Goal: Task Accomplishment & Management: Complete application form

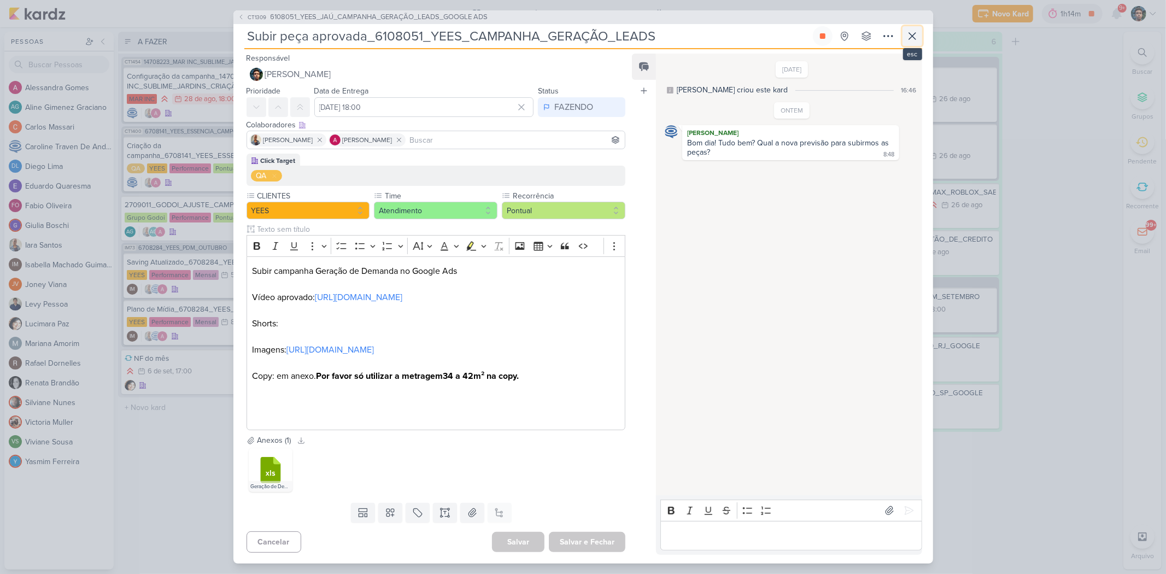
click at [911, 38] on icon at bounding box center [912, 36] width 13 height 13
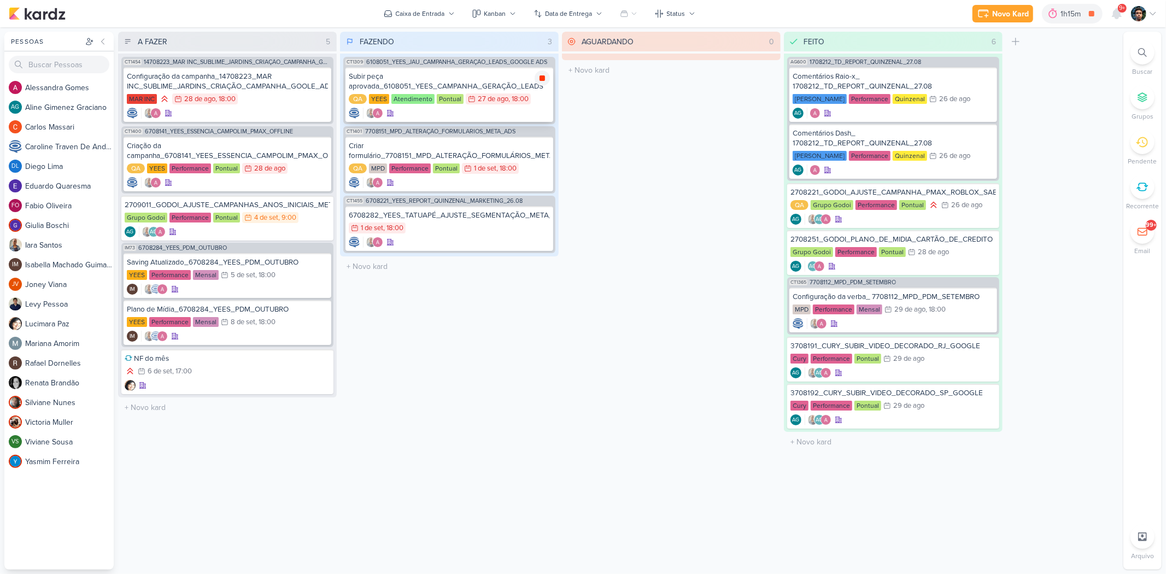
click at [540, 74] on icon at bounding box center [542, 78] width 9 height 9
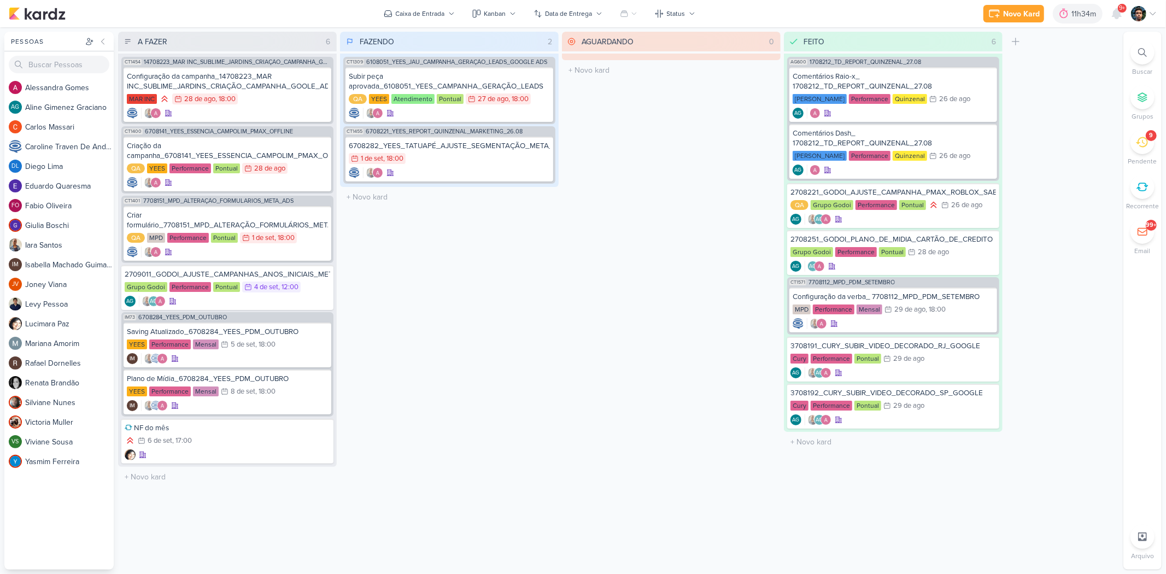
click at [1146, 150] on div "9" at bounding box center [1142, 142] width 24 height 24
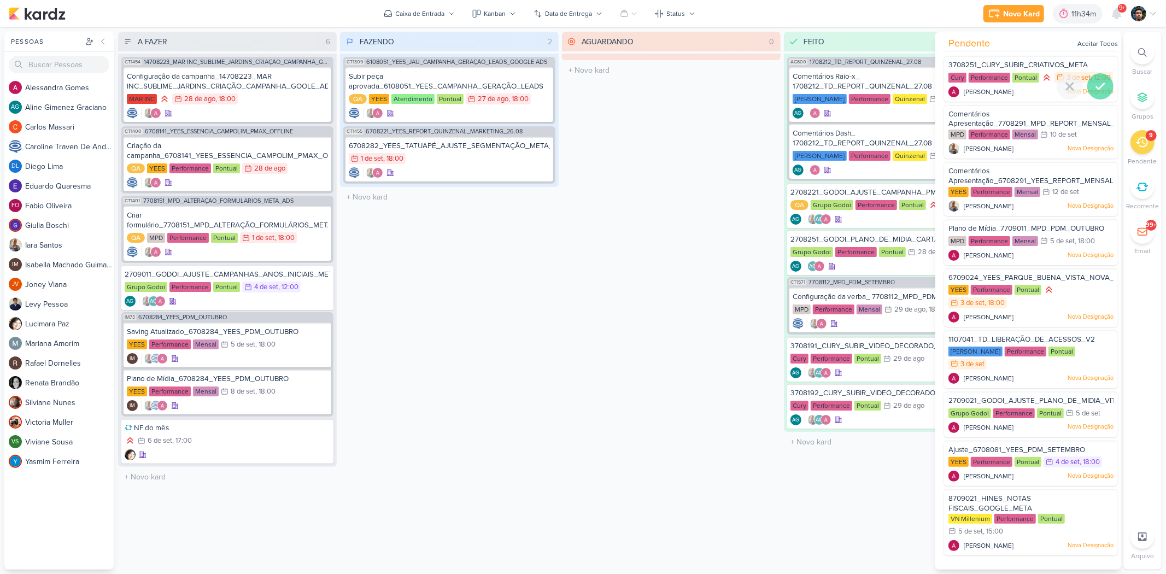
click at [1096, 93] on icon at bounding box center [1100, 86] width 13 height 13
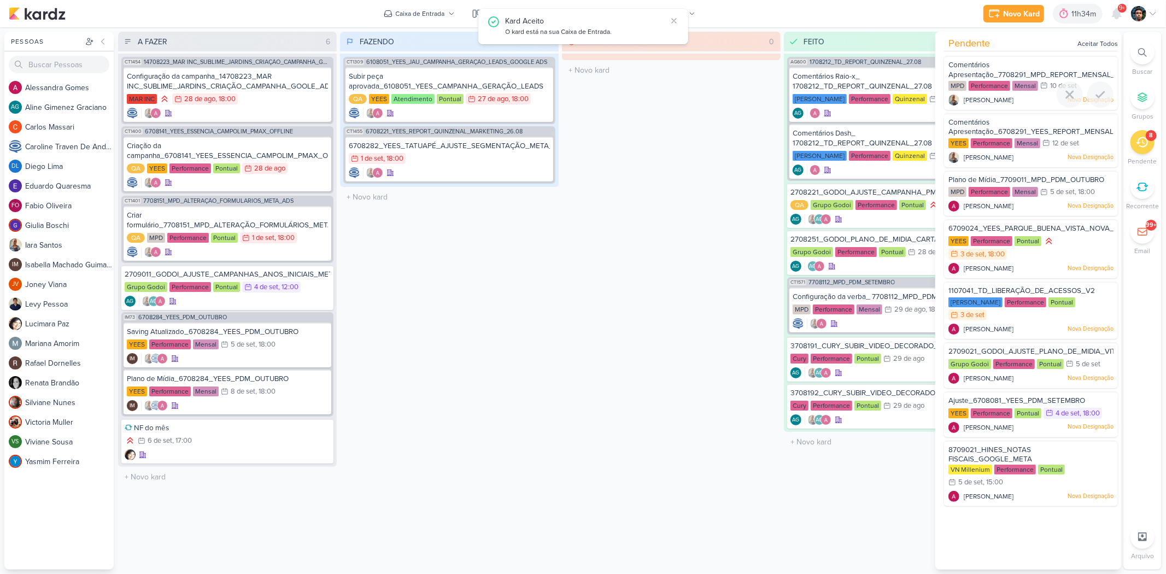
click at [1096, 101] on div at bounding box center [1100, 94] width 26 height 26
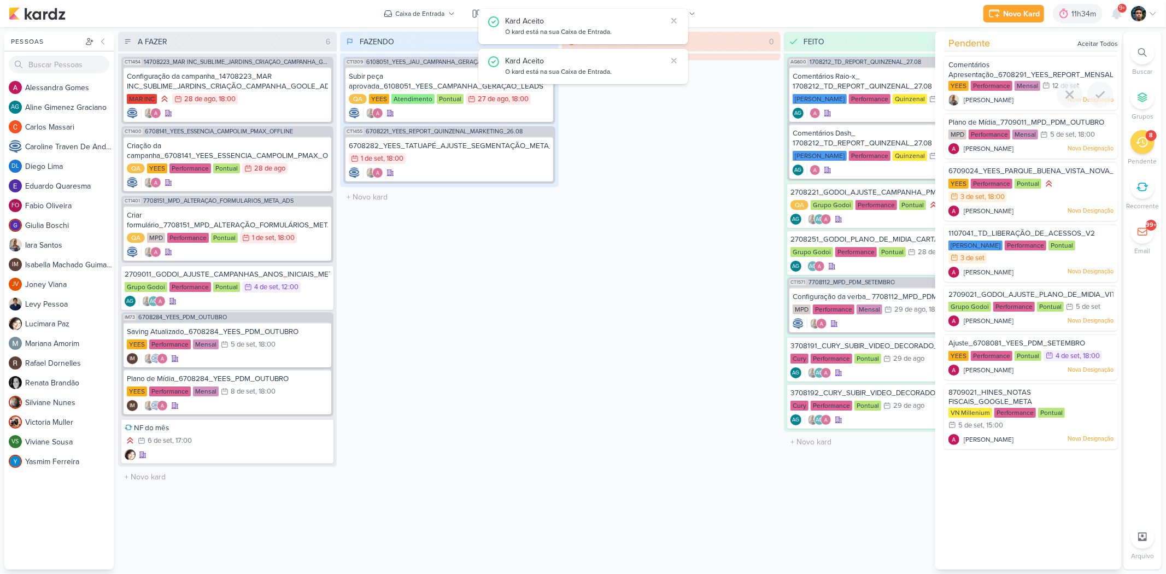
click at [1096, 101] on div at bounding box center [1100, 94] width 26 height 26
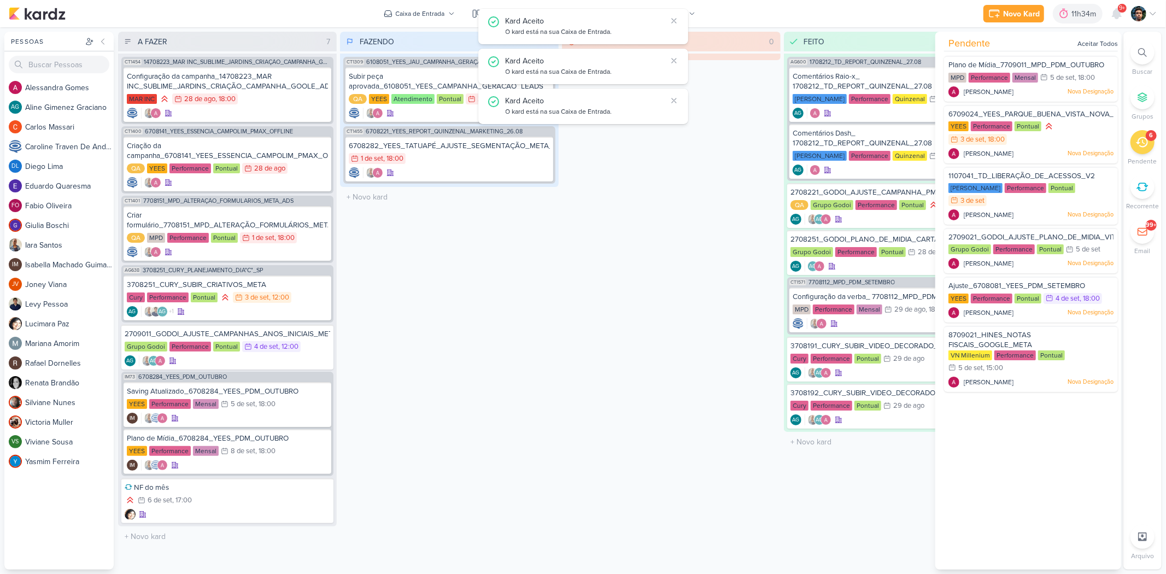
click at [1096, 101] on div "Plano de Mídia_7709011_MPD_PDM_OUTUBRO MPD Performance Mensal 5/9 [DATE] 18:00" at bounding box center [1028, 228] width 186 height 344
click at [1097, 93] on div at bounding box center [1100, 86] width 26 height 26
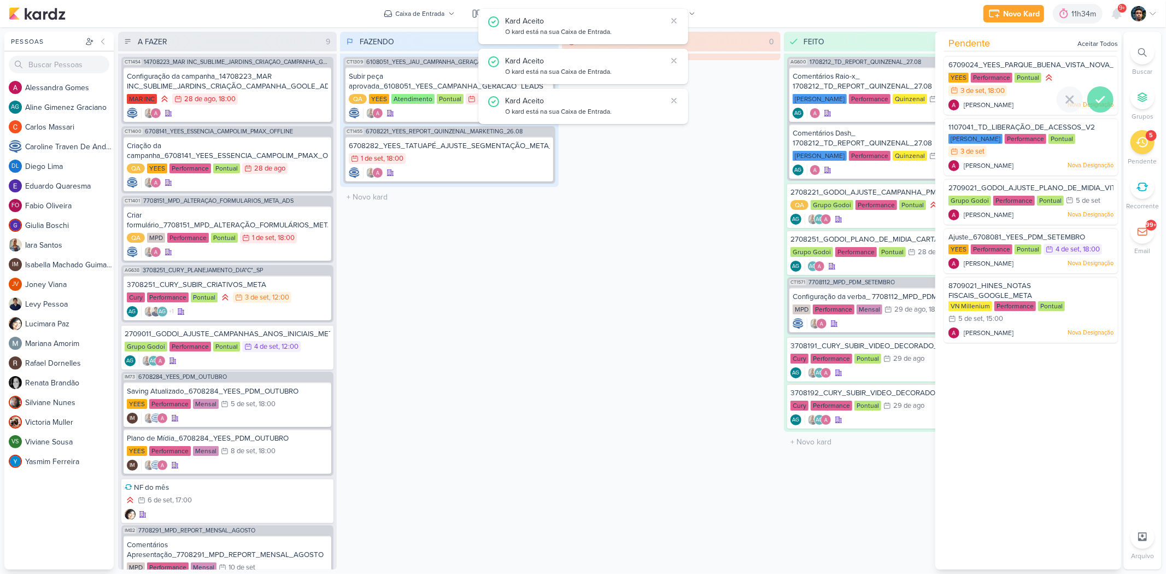
click at [1097, 88] on div at bounding box center [1100, 99] width 26 height 26
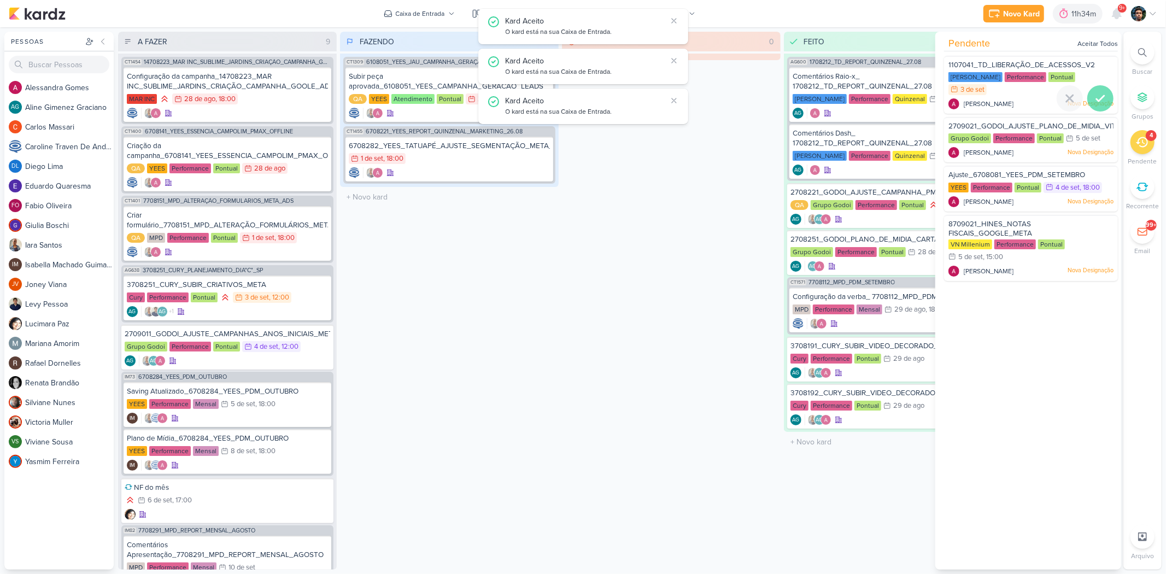
click at [1095, 92] on icon at bounding box center [1100, 98] width 13 height 13
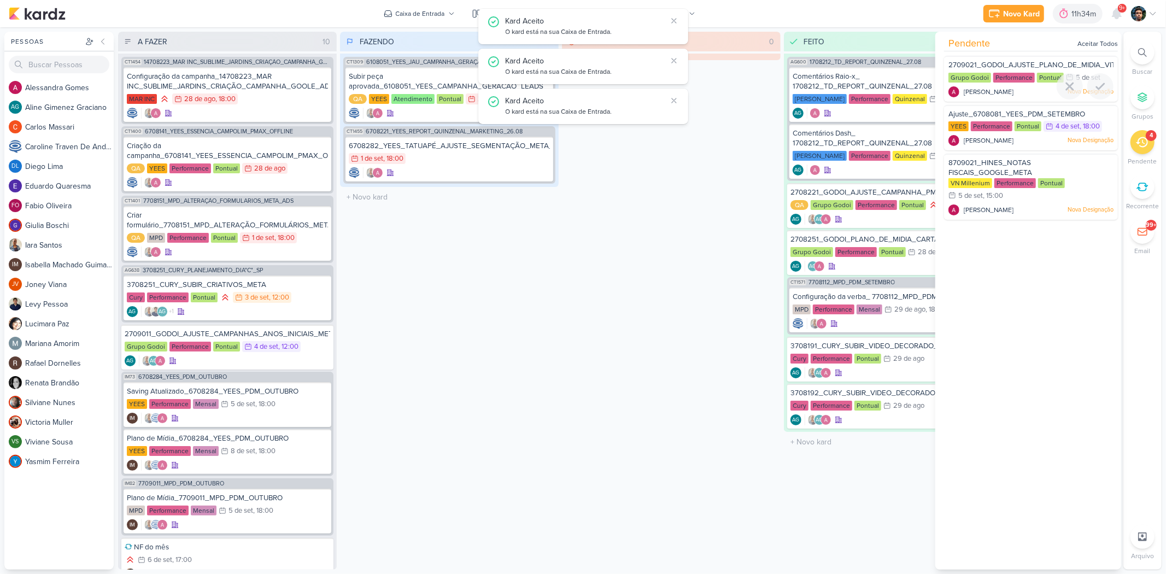
click at [1095, 90] on icon at bounding box center [1100, 86] width 13 height 13
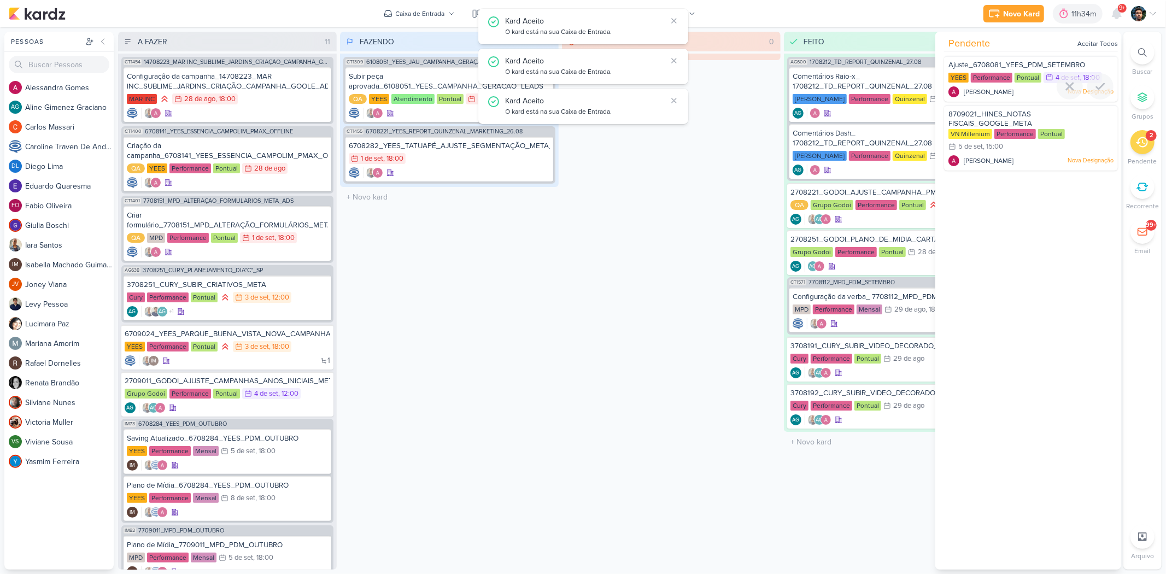
click at [1095, 90] on icon at bounding box center [1100, 86] width 13 height 13
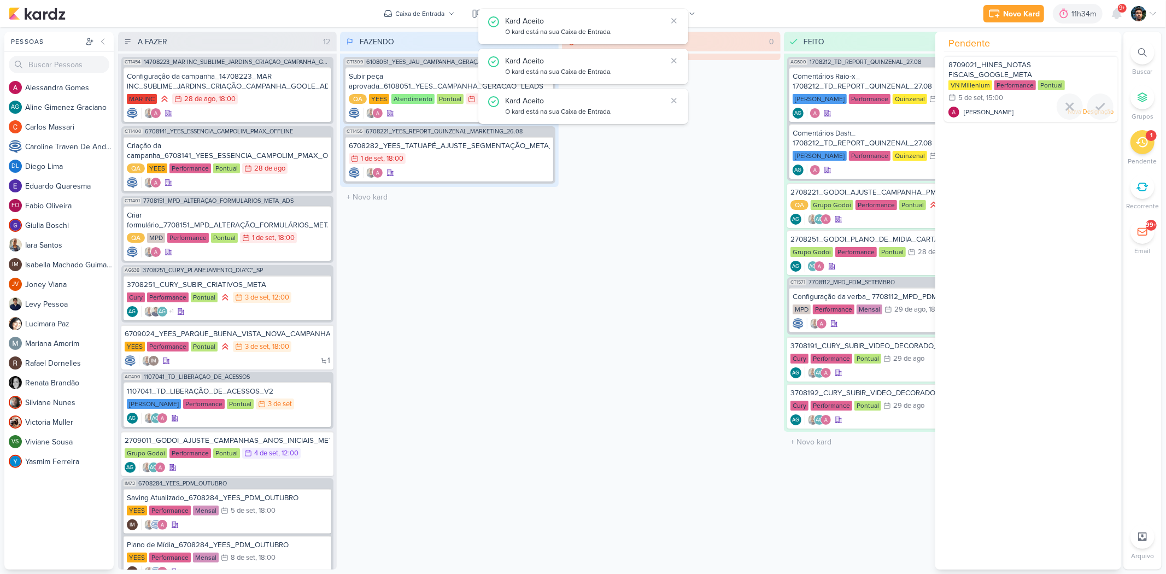
click at [1095, 90] on div "VN Millenium Performance Pontual 5/9 [DATE] 15:00" at bounding box center [1030, 92] width 165 height 24
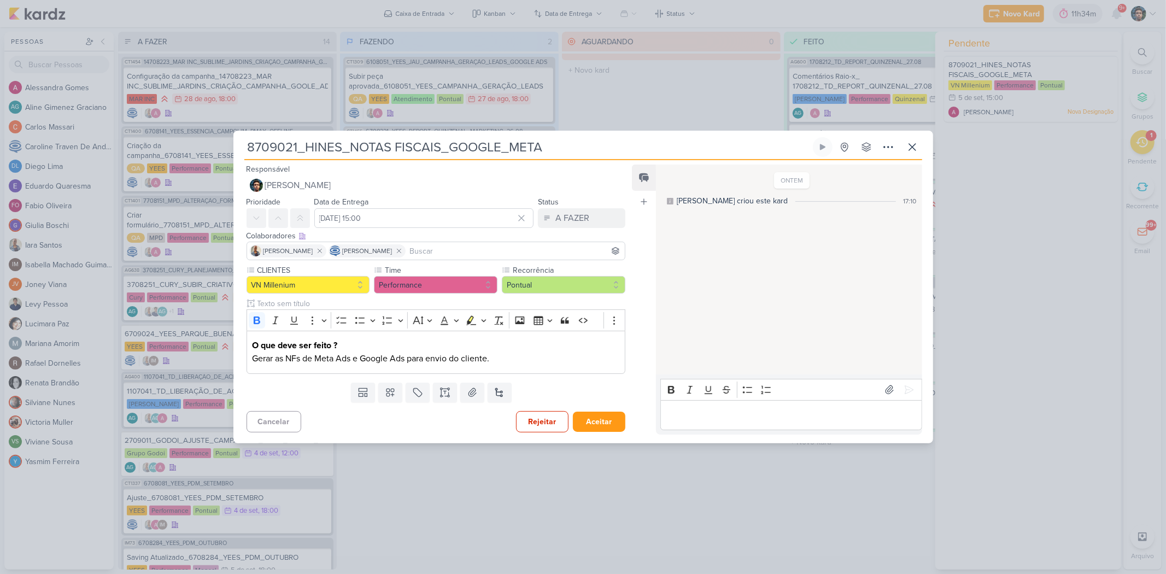
click at [900, 148] on div "8709021_HINES_NOTAS FISCAIS_GOOGLE_META Criado por [PERSON_NAME] nenhum grupo d…" at bounding box center [583, 148] width 678 height 23
click at [916, 148] on icon at bounding box center [912, 146] width 13 height 13
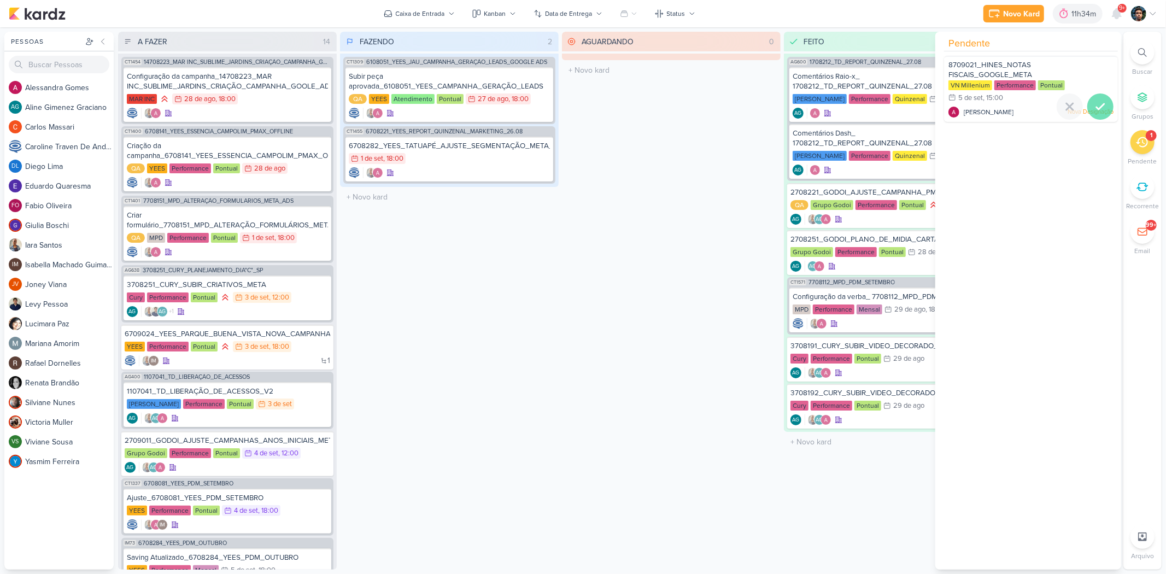
click at [1104, 107] on div at bounding box center [1100, 106] width 26 height 26
click at [443, 259] on div "FAZENDO 2 Mover Para Esquerda Mover Para Direita [GEOGRAPHIC_DATA] CT1309 61080…" at bounding box center [449, 301] width 219 height 538
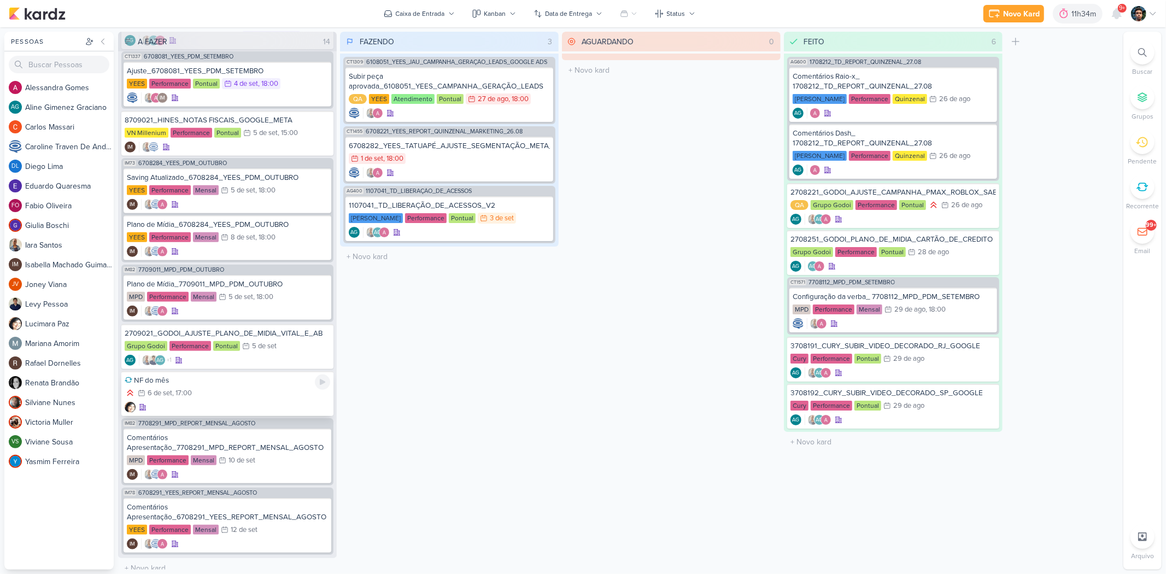
scroll to position [368, 0]
click at [505, 234] on div "AG AG" at bounding box center [449, 232] width 201 height 11
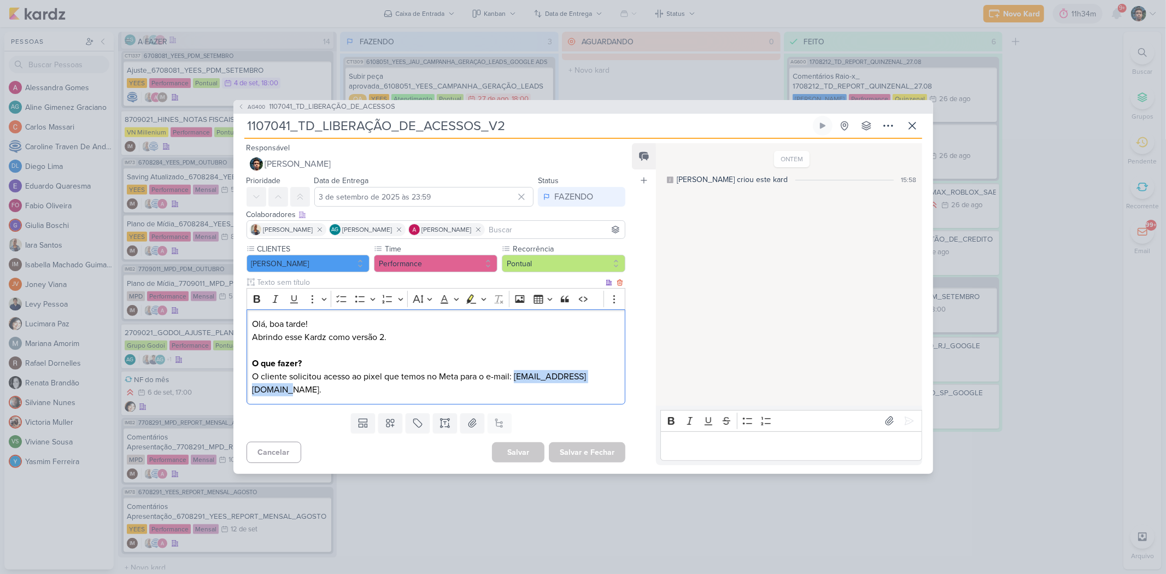
drag, startPoint x: 353, startPoint y: 392, endPoint x: 251, endPoint y: 392, distance: 101.1
click at [251, 392] on div "Olá, boa tarde! Abrindo esse Kardz como versão 2. O que fazer? O cliente solici…" at bounding box center [436, 357] width 379 height 96
copy p "[EMAIL_ADDRESS][DOMAIN_NAME]"
click at [909, 126] on icon at bounding box center [912, 125] width 13 height 13
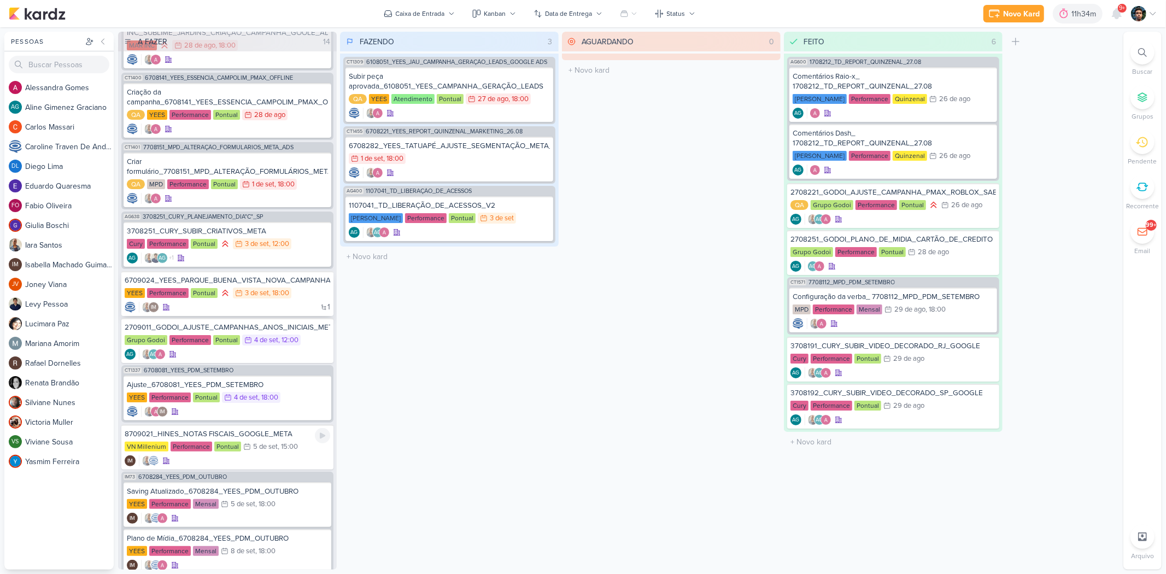
scroll to position [0, 0]
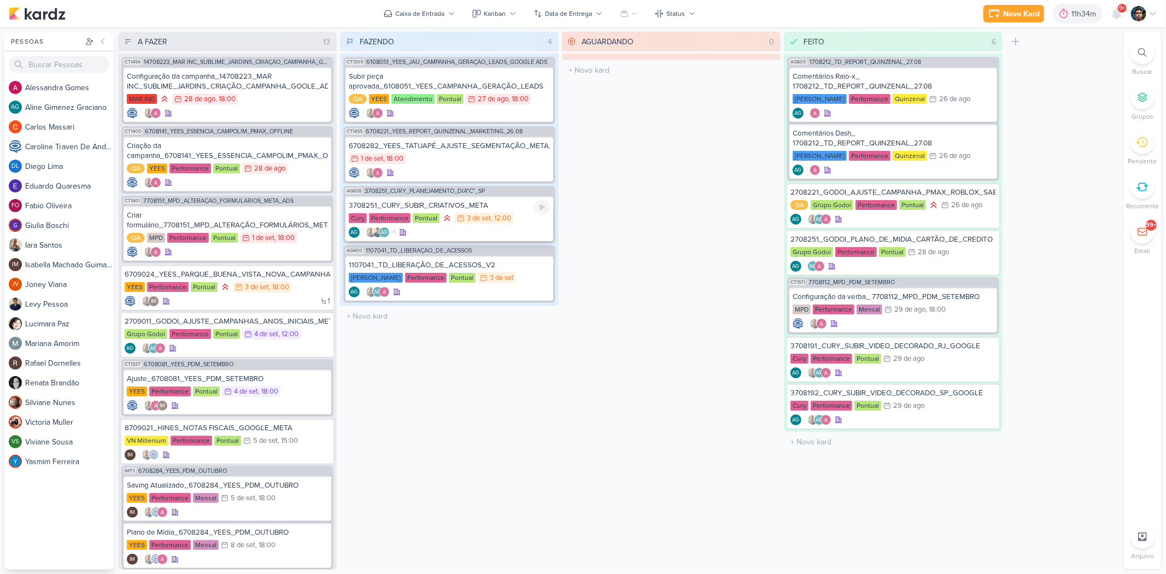
click at [494, 233] on div "AG +1 AG" at bounding box center [449, 232] width 201 height 11
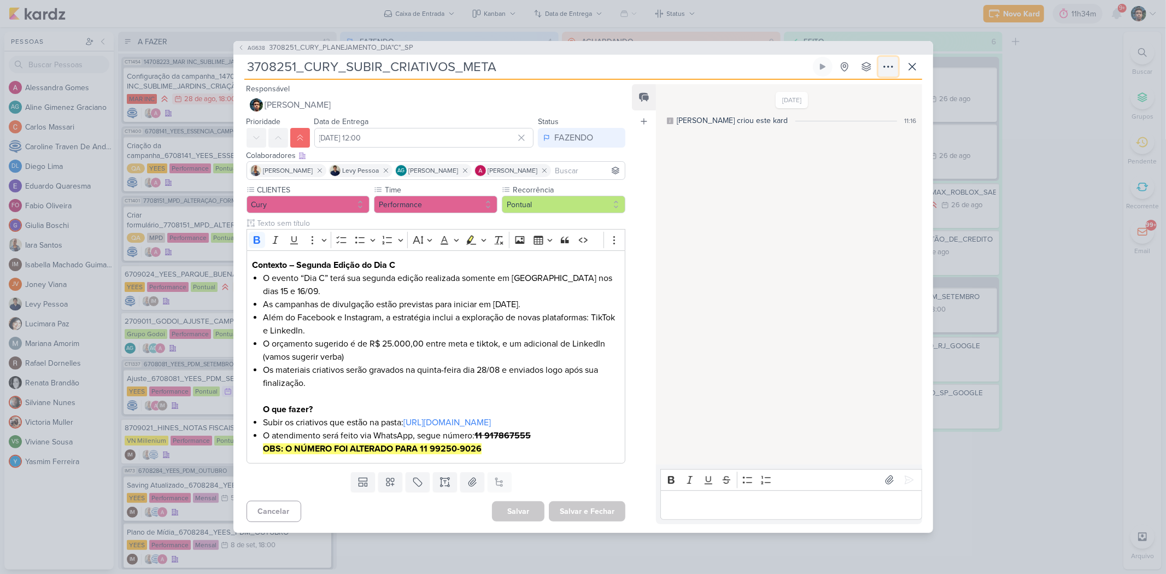
click at [887, 66] on icon at bounding box center [888, 66] width 13 height 13
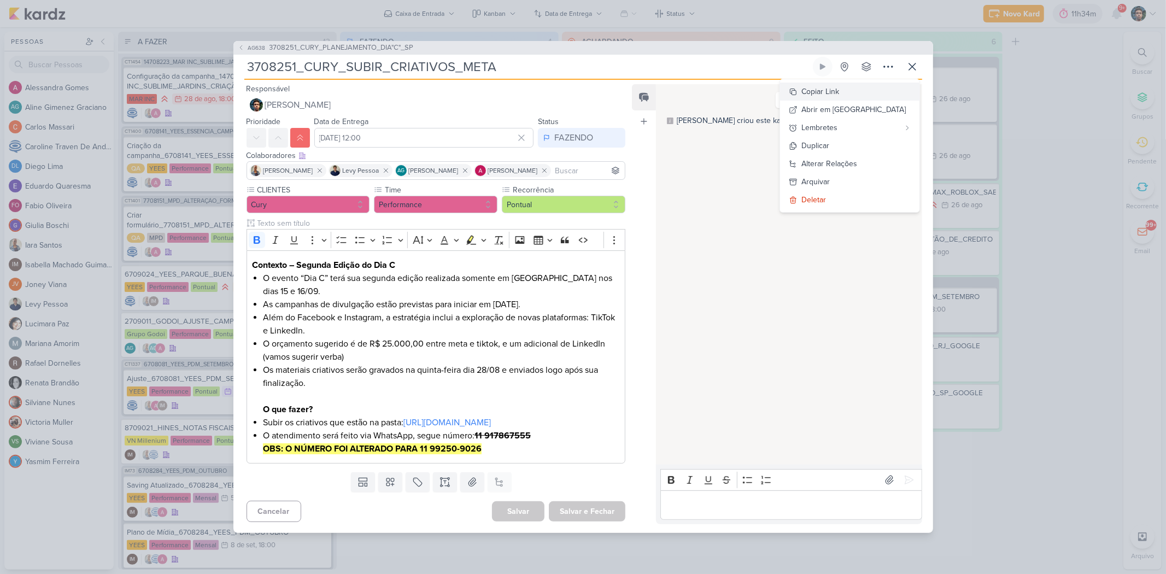
click at [840, 90] on div "Copiar Link" at bounding box center [821, 91] width 38 height 11
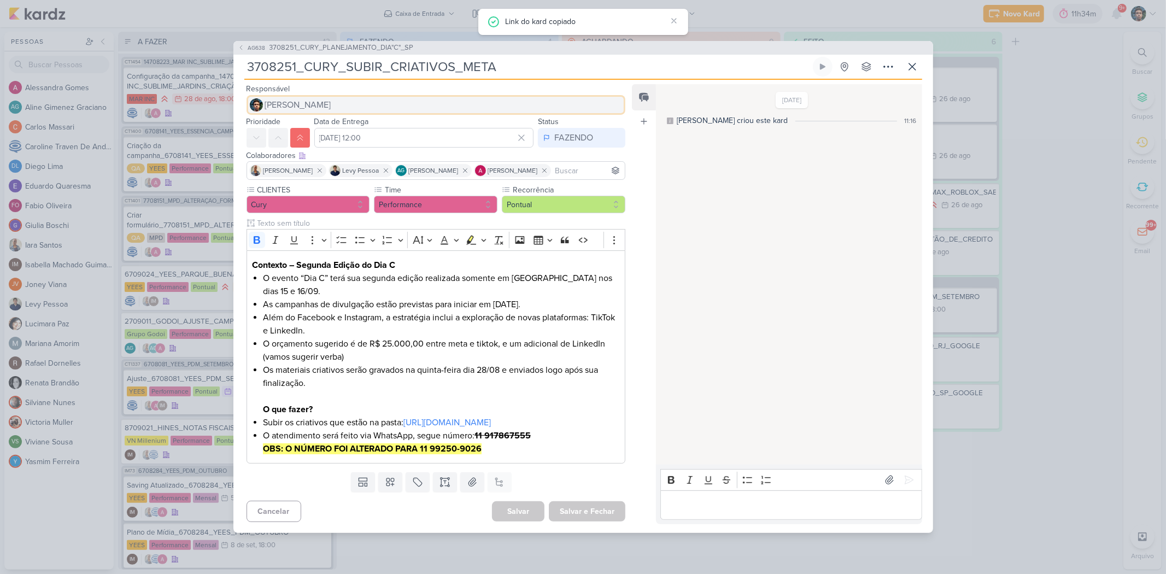
click at [323, 97] on button "[PERSON_NAME]" at bounding box center [436, 105] width 379 height 20
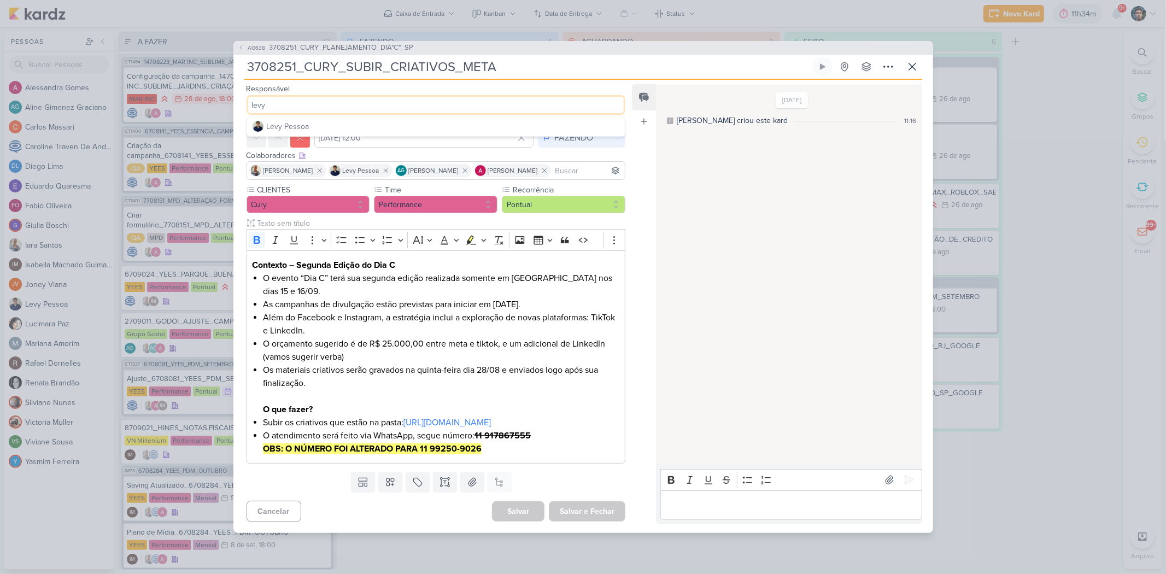
type input "levy"
click at [366, 119] on button "Levy Pessoa" at bounding box center [436, 126] width 378 height 20
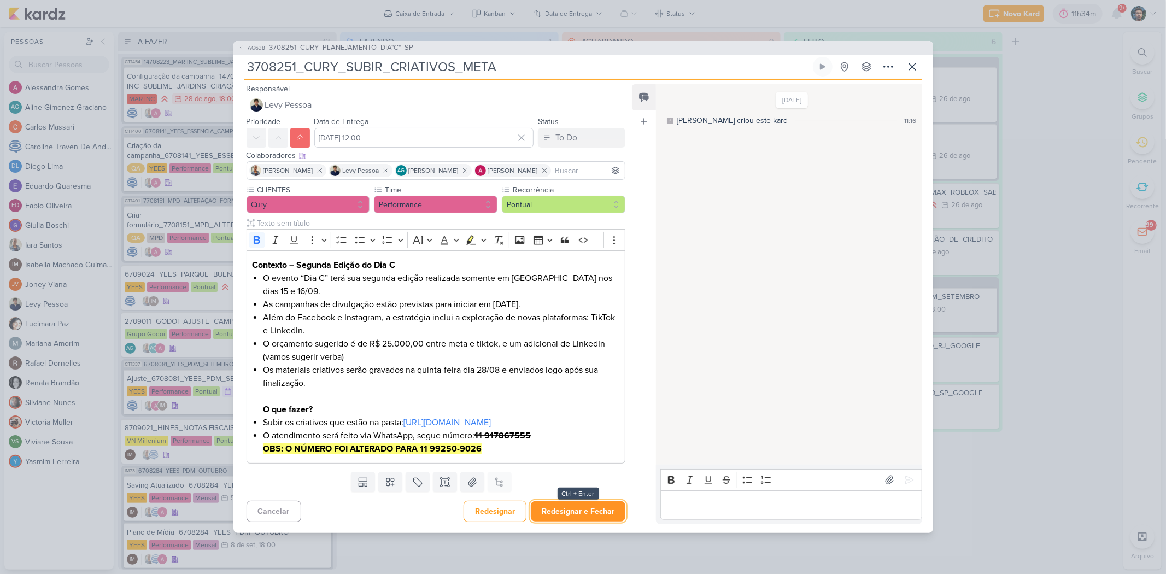
click at [588, 520] on button "Redesignar e Fechar" at bounding box center [578, 511] width 95 height 20
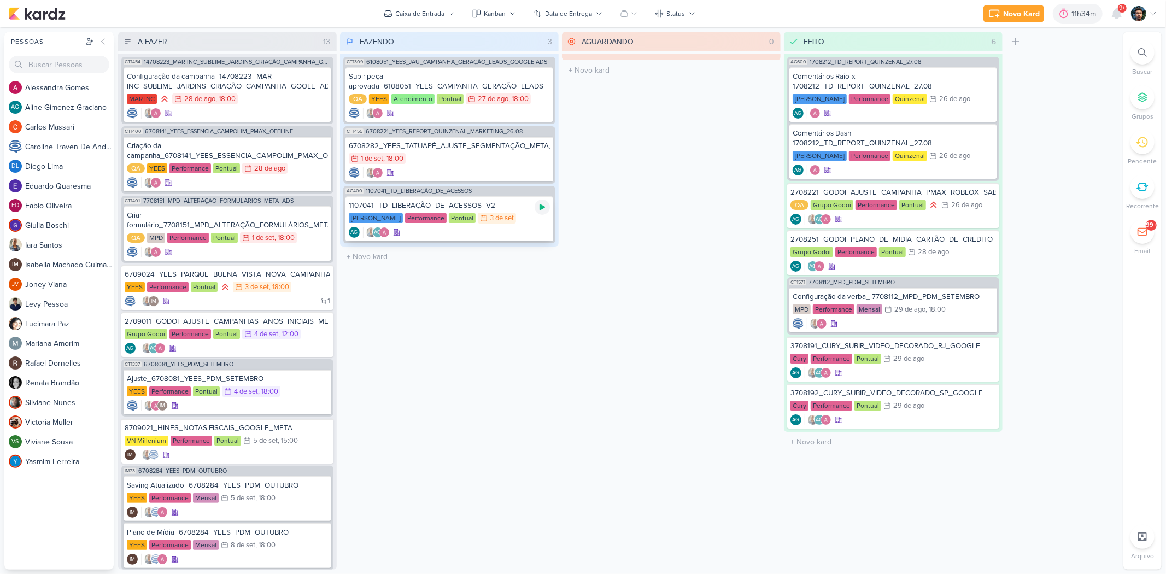
click at [540, 209] on icon at bounding box center [542, 207] width 9 height 9
click at [461, 221] on div "Pontual" at bounding box center [462, 218] width 27 height 10
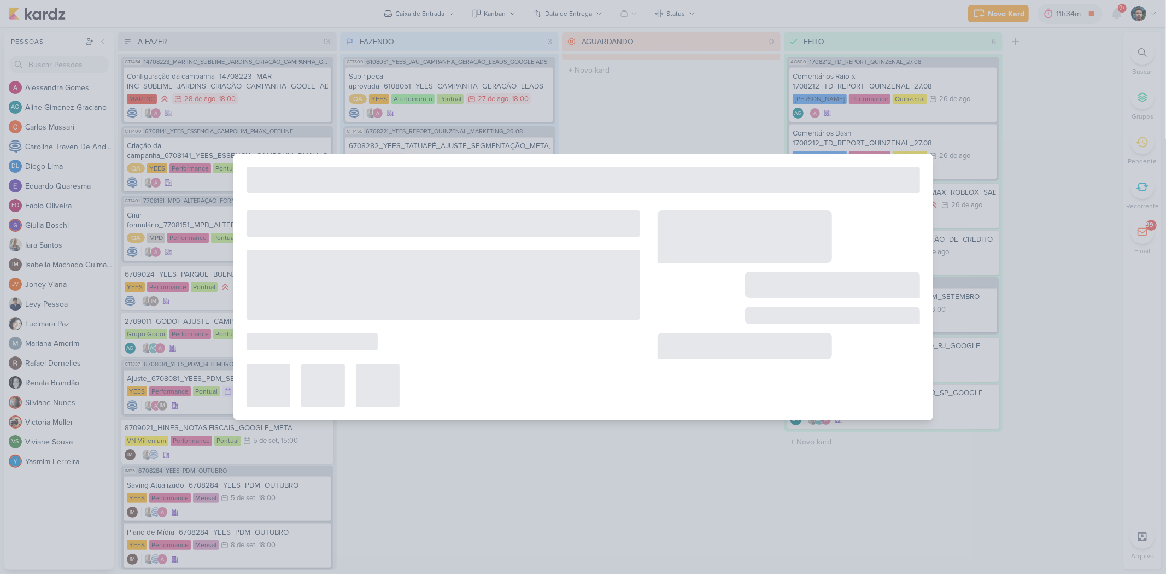
type input "1107041_TD_LIBERAÇÃO_DE_ACESSOS_V2"
type input "3 de setembro de 2025 às 23:59"
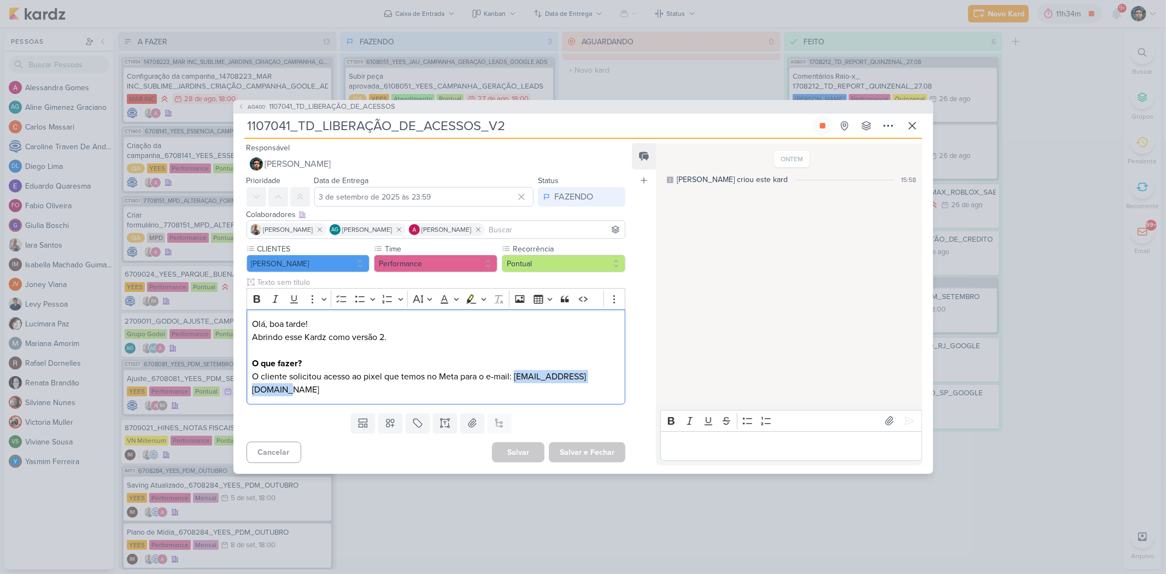
drag, startPoint x: 517, startPoint y: 381, endPoint x: 636, endPoint y: 391, distance: 119.6
click at [635, 391] on div "Responsável Nelito Junior Levy Pessoa Prioridade Data de Entrega [DATE] 23:59 […" at bounding box center [583, 306] width 700 height 335
copy p "[EMAIL_ADDRESS][DOMAIN_NAME]"
click at [587, 79] on div "AG400 1107041_TD_LIBERAÇÃO_DE_ACESSOS 1107041_TD_LIBERAÇÃO_DE_ACESSOS_V2" at bounding box center [583, 287] width 1166 height 574
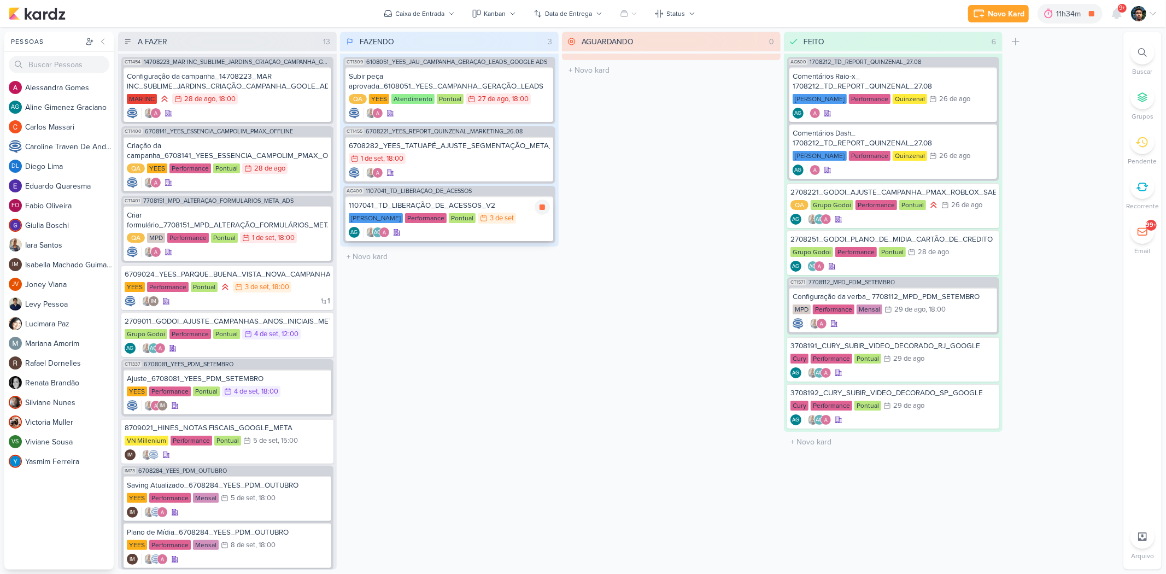
click at [456, 239] on div "1107041_TD_LIBERAÇÃO_DE_ACESSOS_V2 [PERSON_NAME] Performance Pontual 3/9 [DATE]…" at bounding box center [449, 218] width 208 height 45
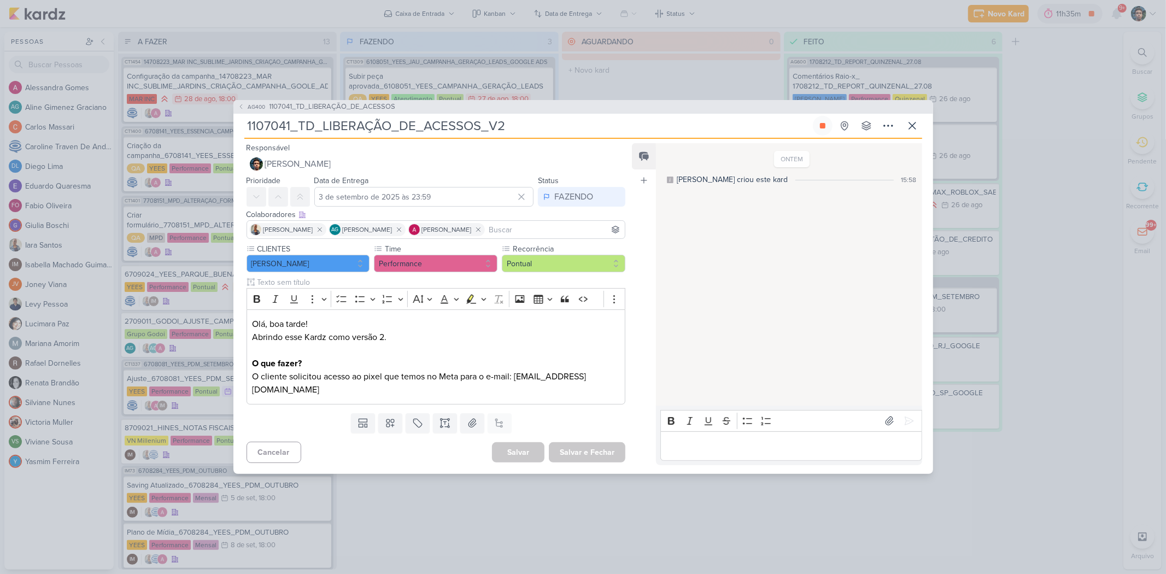
click at [713, 439] on p "Editor editing area: main" at bounding box center [791, 445] width 250 height 13
click at [790, 439] on p "Acesso concedido" at bounding box center [791, 445] width 250 height 13
click at [909, 417] on icon at bounding box center [909, 421] width 8 height 8
click at [910, 132] on icon at bounding box center [912, 125] width 13 height 13
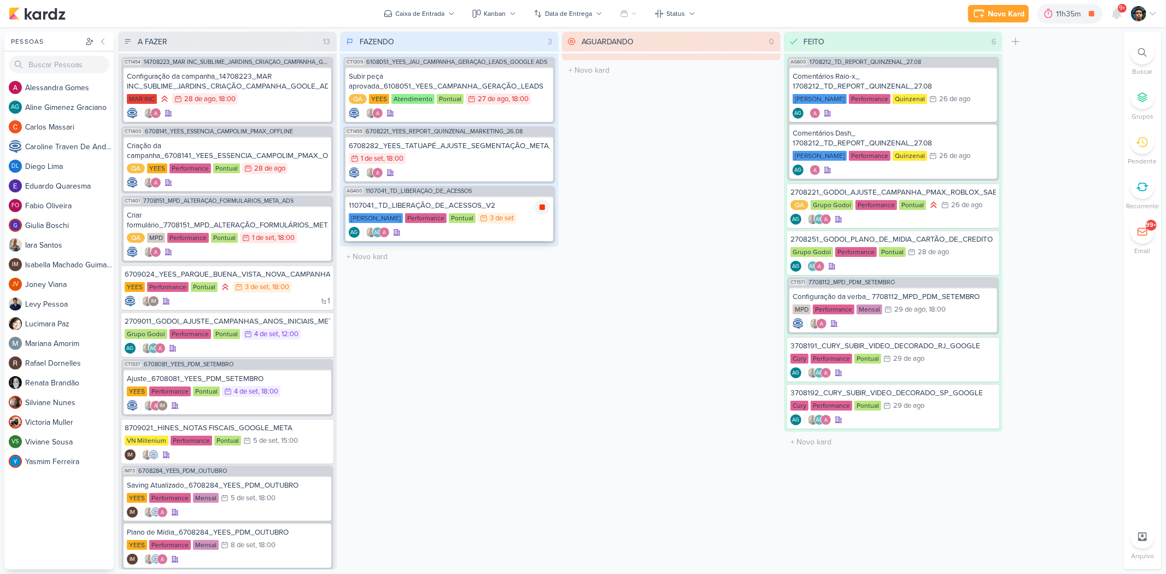
click at [541, 204] on icon at bounding box center [542, 206] width 5 height 5
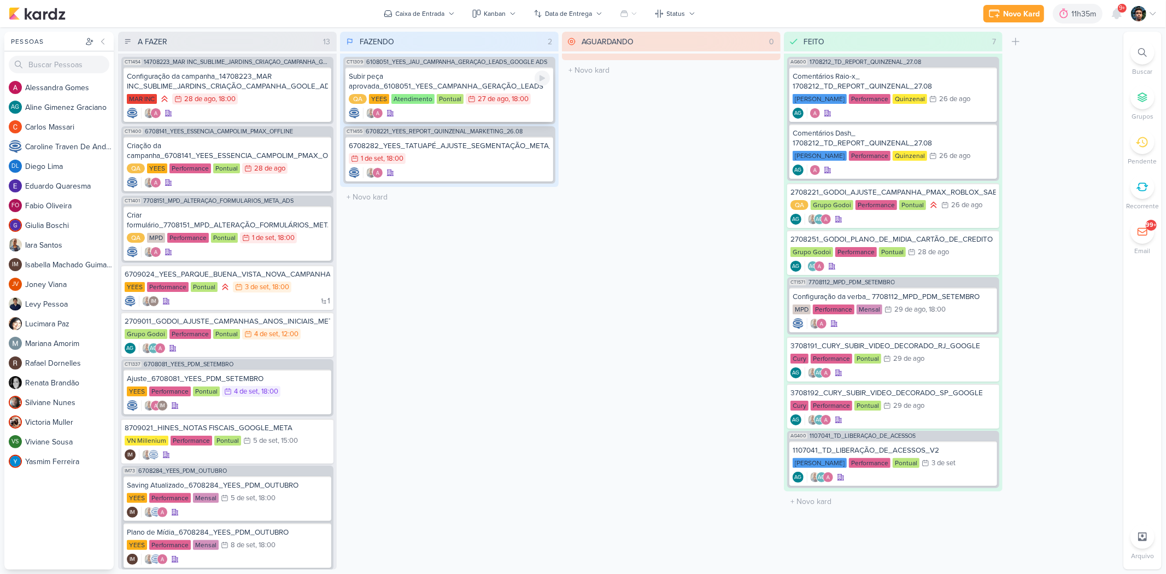
click at [478, 84] on div "Subir peça aprovada_6108051_YEES_CAMPANHA_GERAÇÃO_LEADS" at bounding box center [449, 82] width 201 height 20
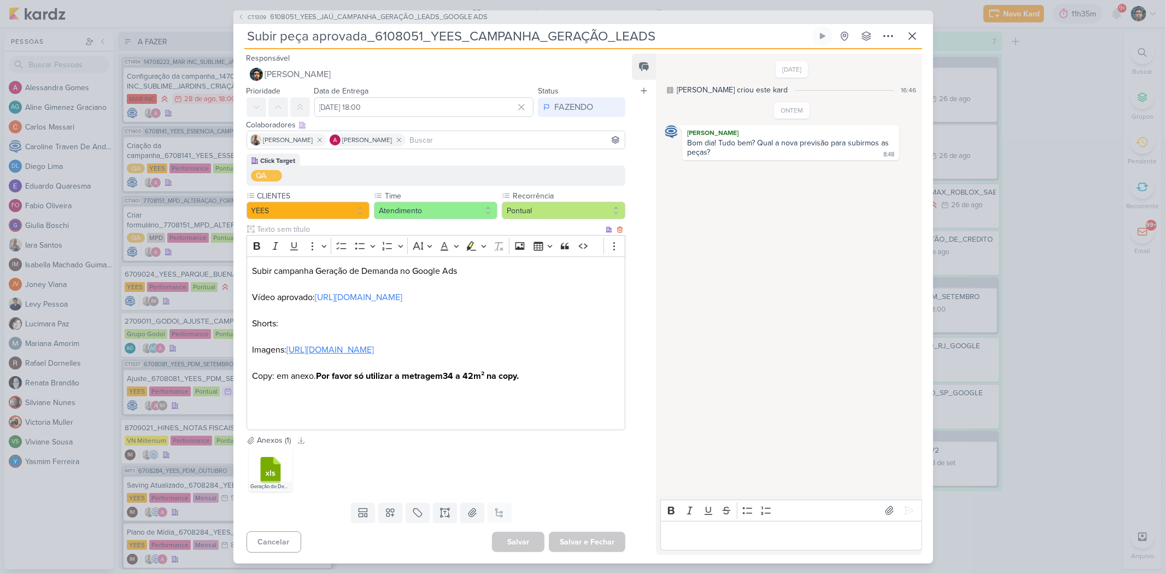
click at [374, 350] on link "[URL][DOMAIN_NAME]" at bounding box center [329, 349] width 87 height 11
click at [374, 349] on link "[URL][DOMAIN_NAME]" at bounding box center [329, 349] width 87 height 11
click at [402, 293] on link "[URL][DOMAIN_NAME]" at bounding box center [358, 297] width 87 height 11
drag, startPoint x: 489, startPoint y: 377, endPoint x: 448, endPoint y: 375, distance: 40.5
click at [448, 375] on strong "34 a 42m² na copy." at bounding box center [481, 376] width 76 height 11
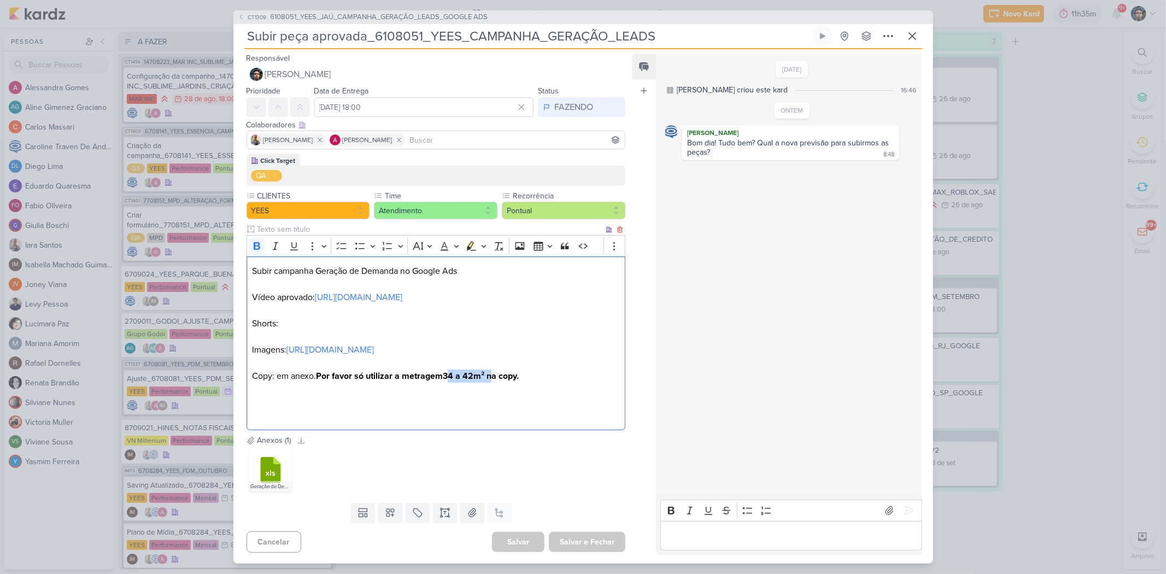
copy strong "34 a 42m²"
click at [445, 342] on p "Shorts: Imagens: [URL][DOMAIN_NAME] Copy: em anexo. Por favor só utilizar a met…" at bounding box center [435, 350] width 367 height 66
click at [374, 350] on link "[URL][DOMAIN_NAME]" at bounding box center [329, 349] width 87 height 11
click at [373, 324] on p "Shorts: Imagens: [URL][DOMAIN_NAME] Copy: em anexo. Por favor só utilizar a met…" at bounding box center [435, 350] width 367 height 66
click at [758, 535] on p "Editor editing area: main" at bounding box center [791, 535] width 250 height 13
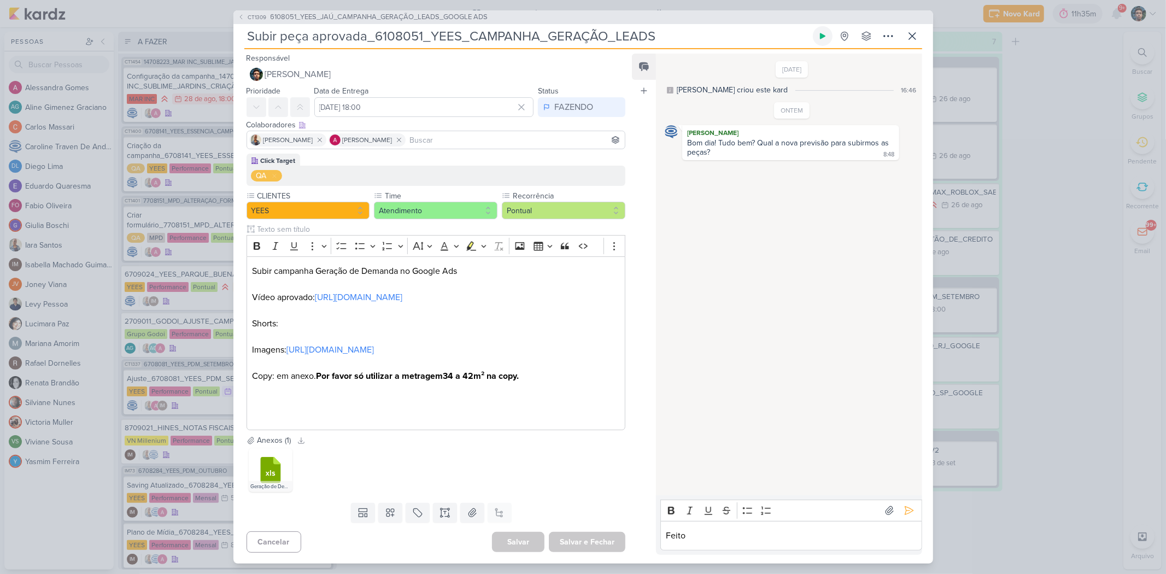
click at [823, 36] on icon at bounding box center [822, 36] width 5 height 6
click at [917, 39] on icon at bounding box center [912, 36] width 13 height 13
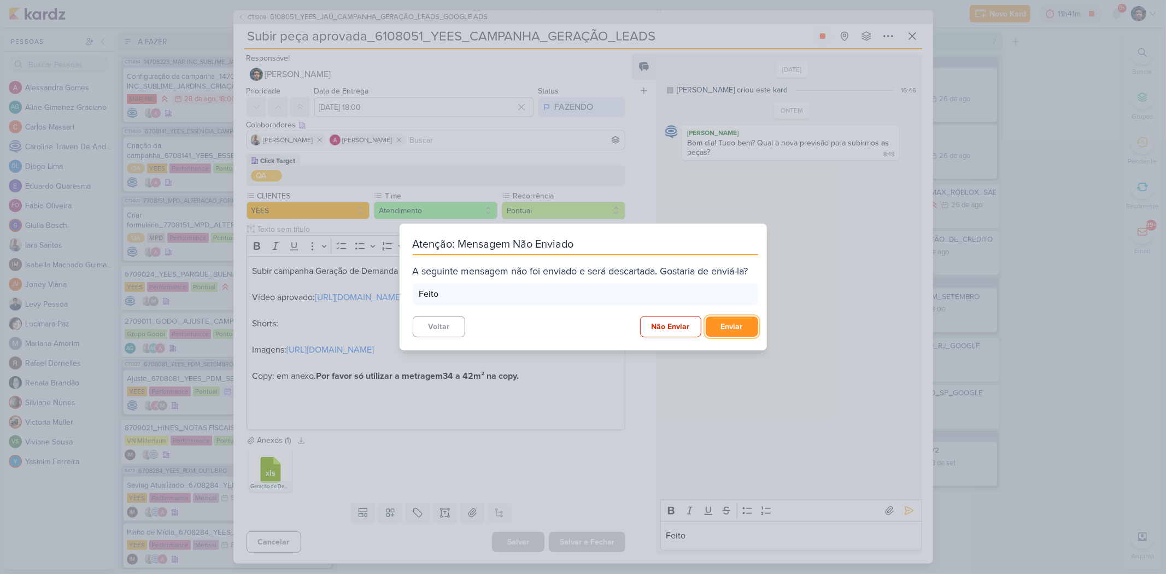
click at [745, 319] on button "Enviar" at bounding box center [732, 326] width 52 height 20
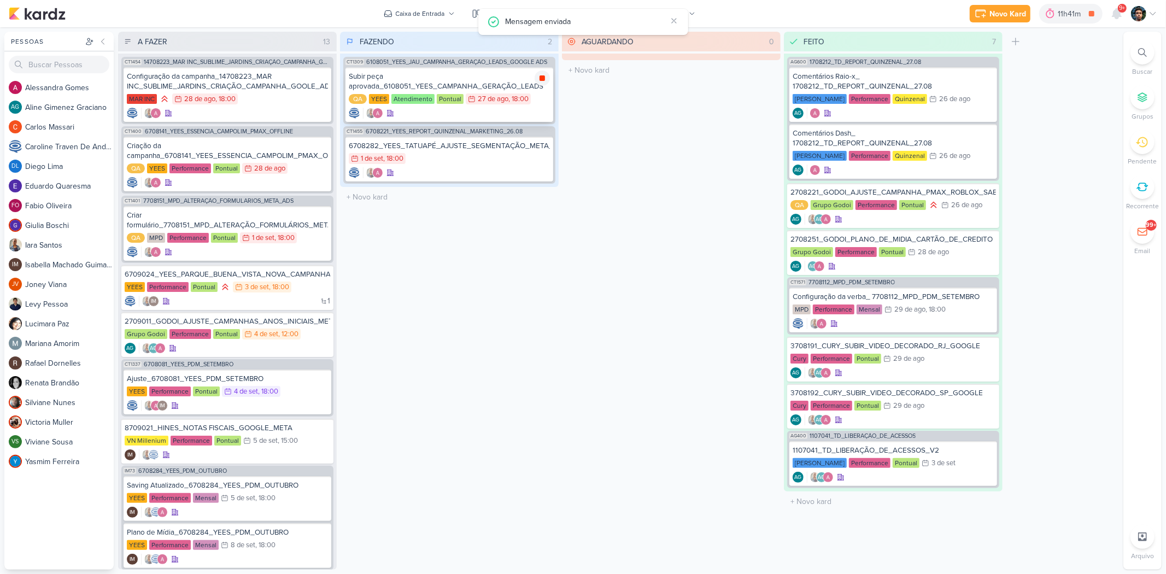
click at [544, 71] on div at bounding box center [542, 78] width 15 height 15
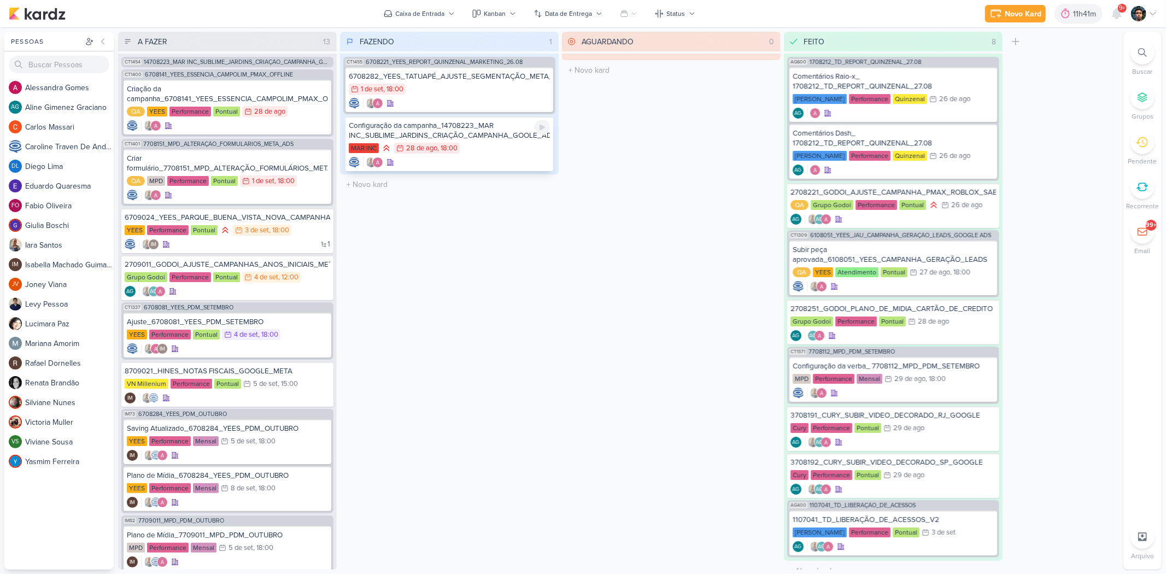
click at [473, 145] on div "MAR INC 28/8 [DATE] 18:00" at bounding box center [449, 149] width 201 height 12
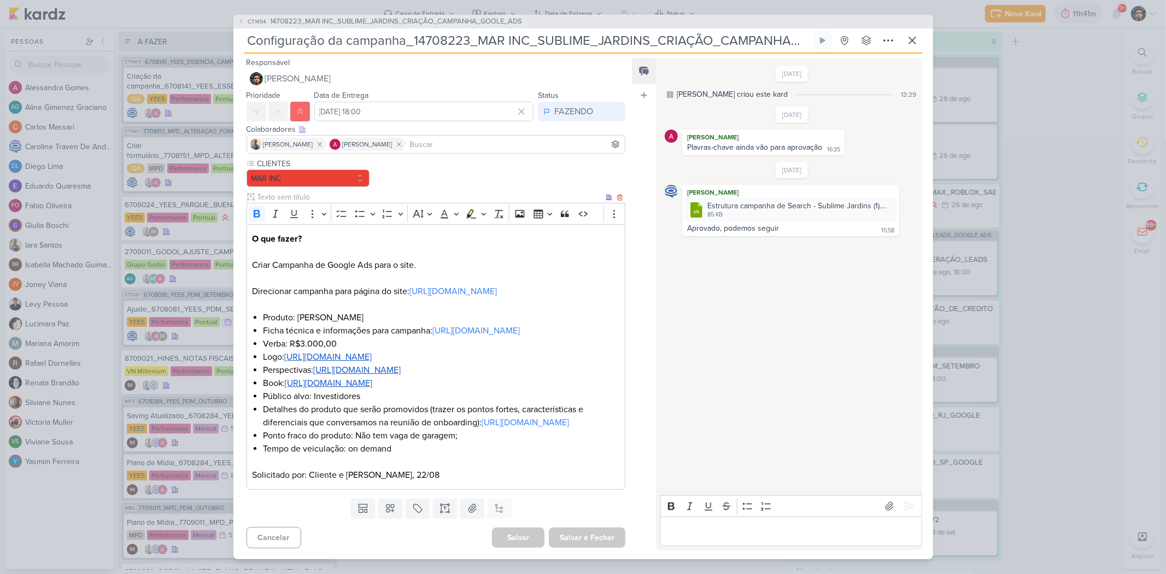
scroll to position [57, 0]
click at [758, 537] on p "Editor editing area: main" at bounding box center [791, 531] width 250 height 13
click at [711, 538] on p "Editor editing area: main" at bounding box center [791, 531] width 250 height 13
click at [914, 40] on icon at bounding box center [912, 40] width 13 height 13
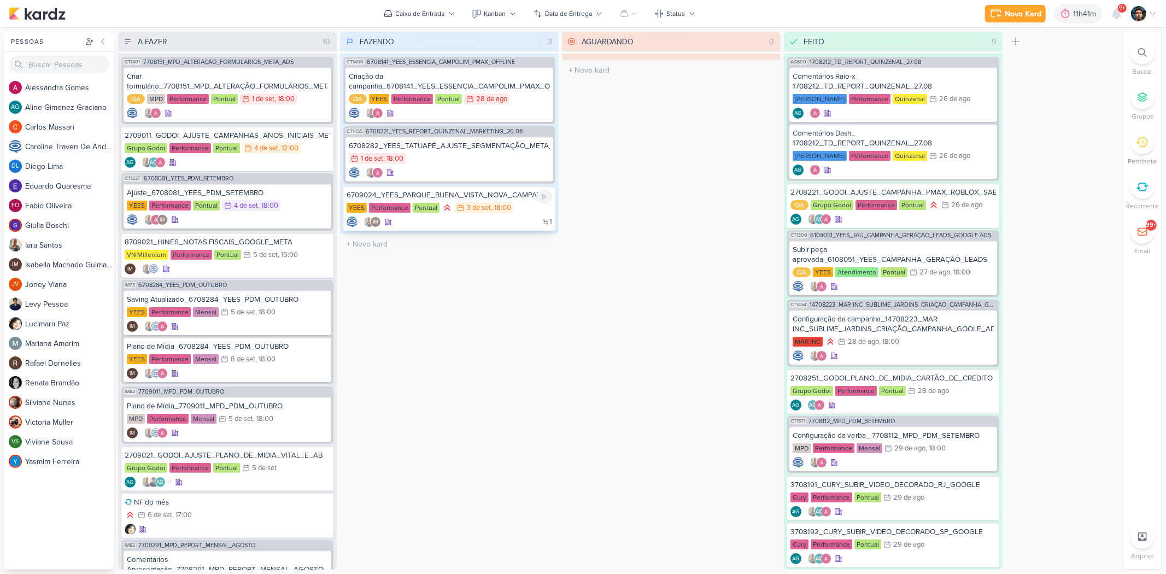
click at [480, 222] on div "1 IM" at bounding box center [450, 221] width 206 height 11
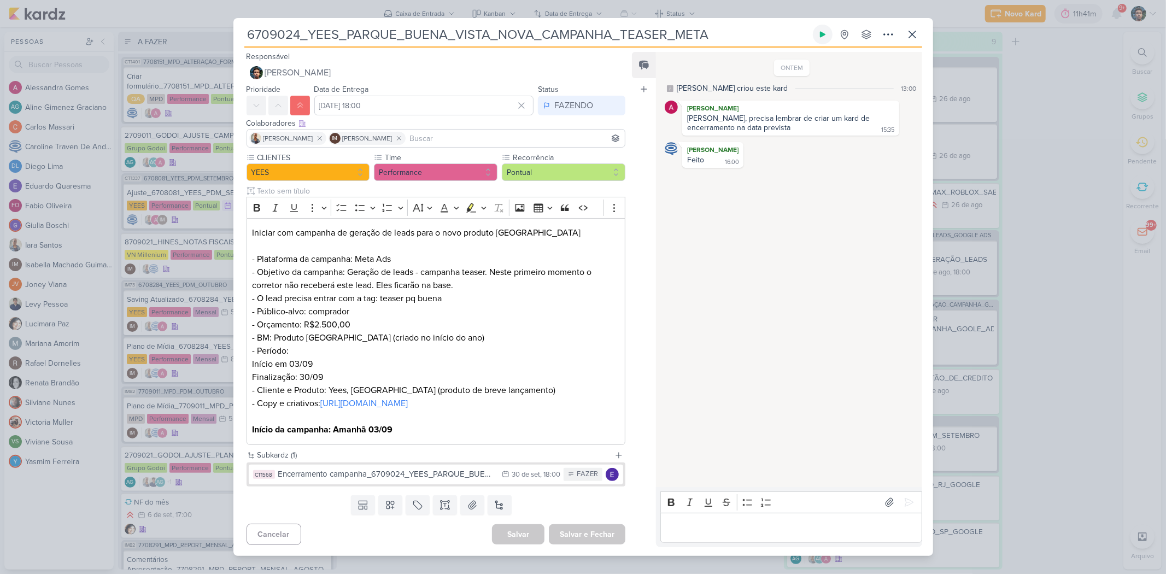
click at [825, 31] on icon at bounding box center [822, 34] width 9 height 9
click at [981, 45] on div "6709024_YEES_PARQUE_BUENA_VISTA_NOVA_CAMPANHA_TEASER_META Total 0s -- Histórico…" at bounding box center [583, 287] width 1166 height 574
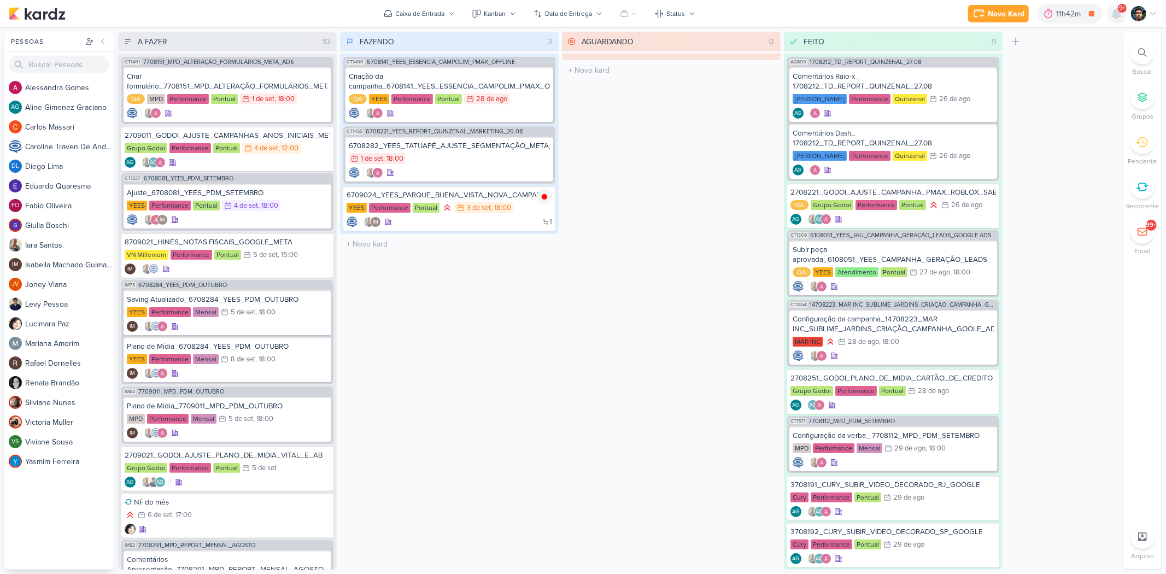
click at [1113, 13] on icon at bounding box center [1116, 14] width 9 height 10
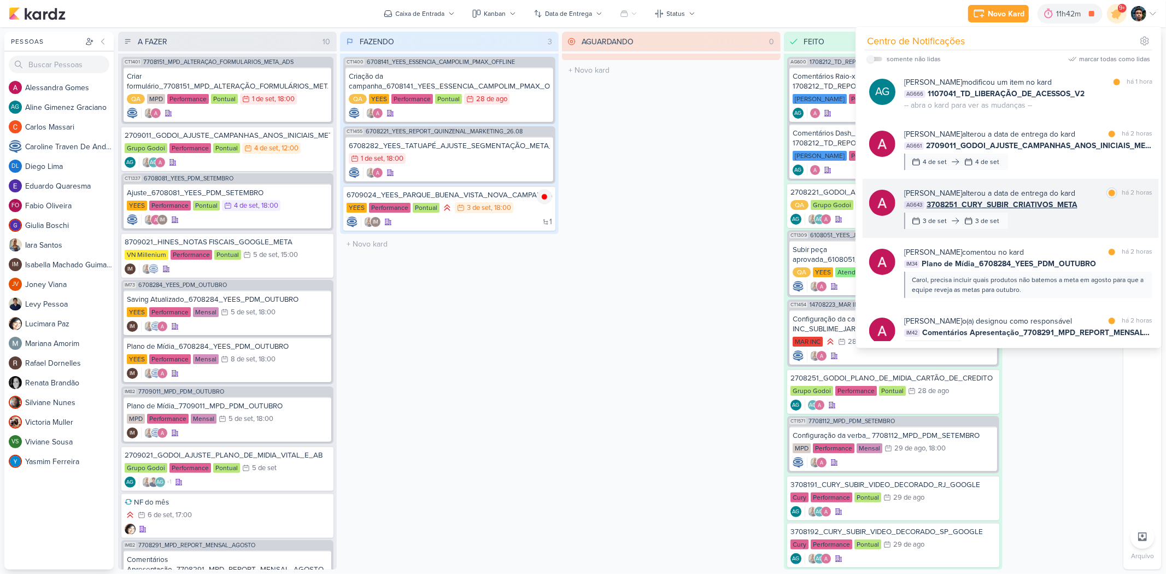
click at [1041, 222] on div "[PERSON_NAME] alterou a data de entrega do kard marcar como lida há 2 horas AG6…" at bounding box center [1028, 208] width 248 height 42
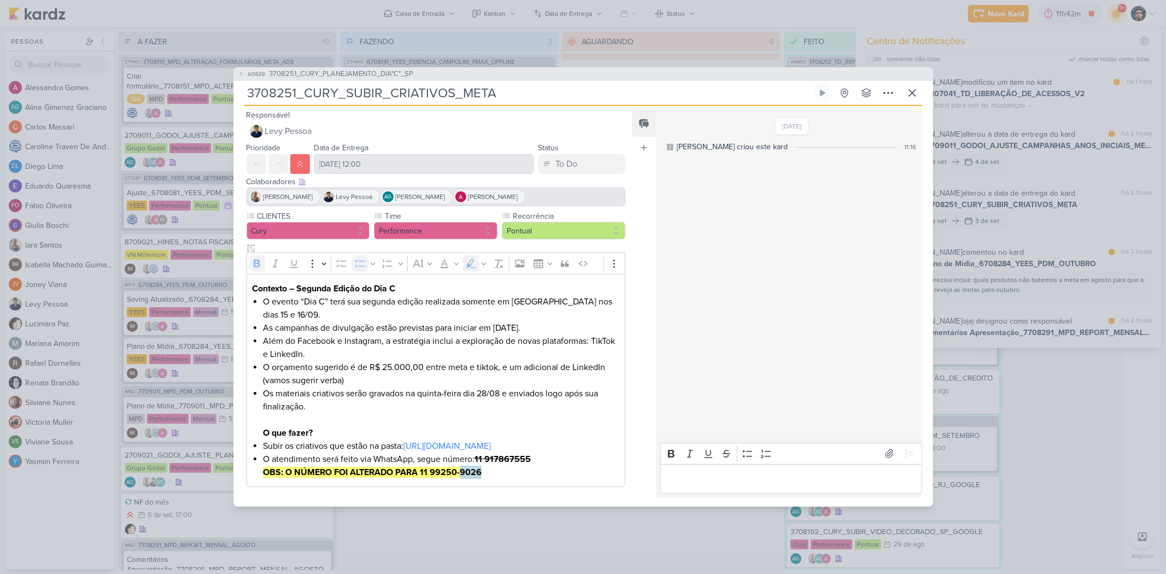
drag, startPoint x: 479, startPoint y: 476, endPoint x: 460, endPoint y: 483, distance: 20.9
click at [460, 478] on strong "OBS: O NÚMERO FOI ALTERADO PARA 11 99250-9026" at bounding box center [372, 472] width 219 height 11
copy strong "9026"
click at [579, 479] on li "O atendimento será feito via WhatsApp, segue número: 11 917867555 OBS: O NÚMERO…" at bounding box center [441, 466] width 356 height 26
click at [907, 91] on icon at bounding box center [912, 92] width 13 height 13
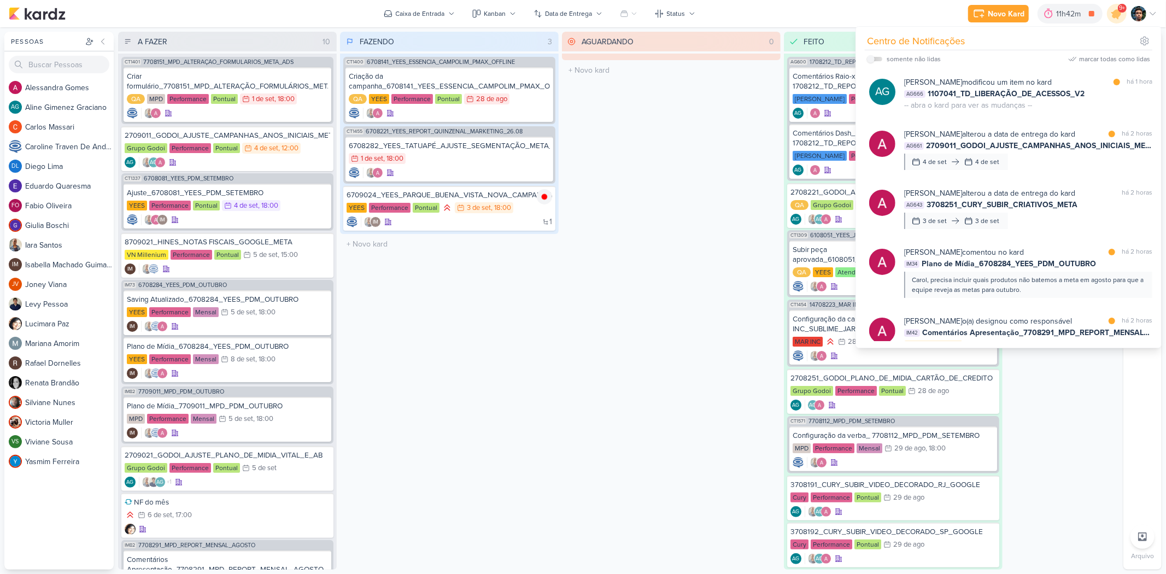
click at [655, 308] on div "AGUARDANDO 0 Mover Para Esquerda Mover Para Direita [GEOGRAPHIC_DATA] O título …" at bounding box center [671, 301] width 219 height 538
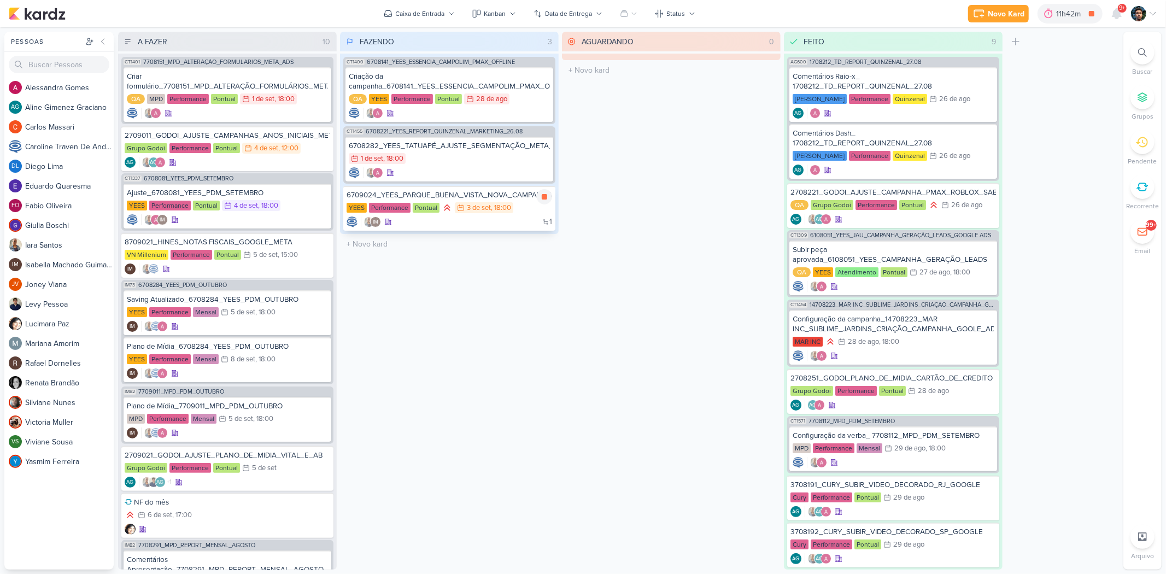
click at [511, 219] on div "1 IM" at bounding box center [450, 221] width 206 height 11
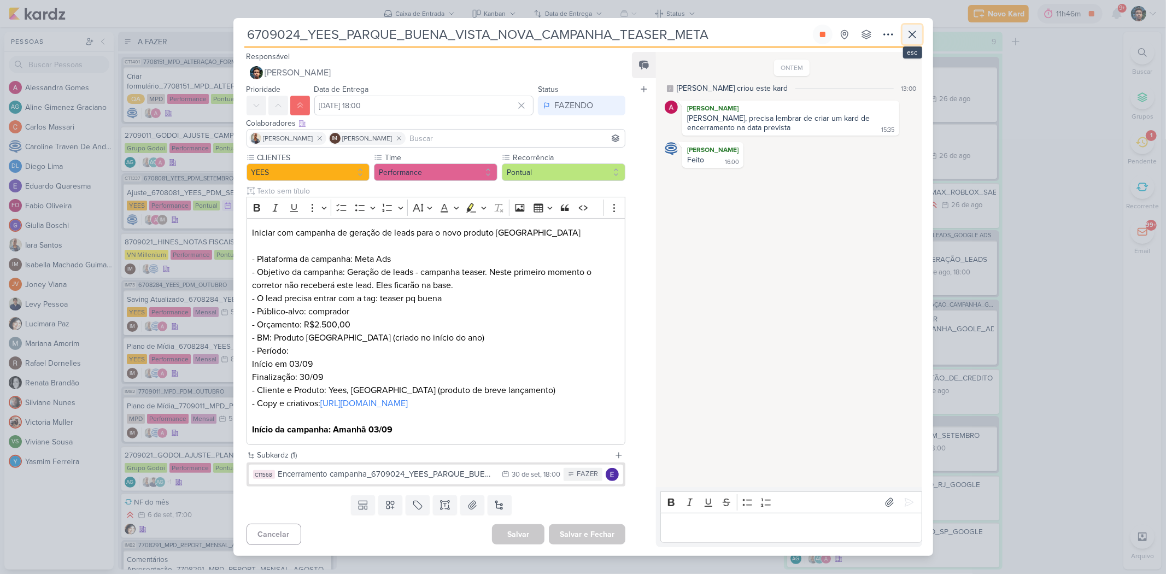
click at [915, 28] on icon at bounding box center [912, 34] width 13 height 13
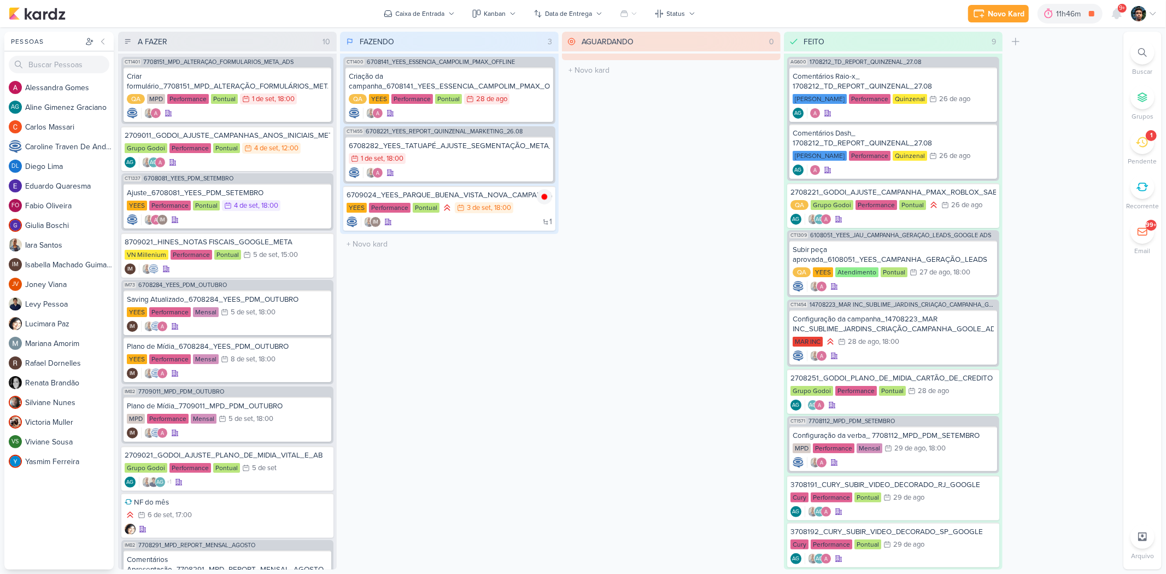
click at [1156, 142] on li "1 [GEOGRAPHIC_DATA]" at bounding box center [1142, 148] width 38 height 36
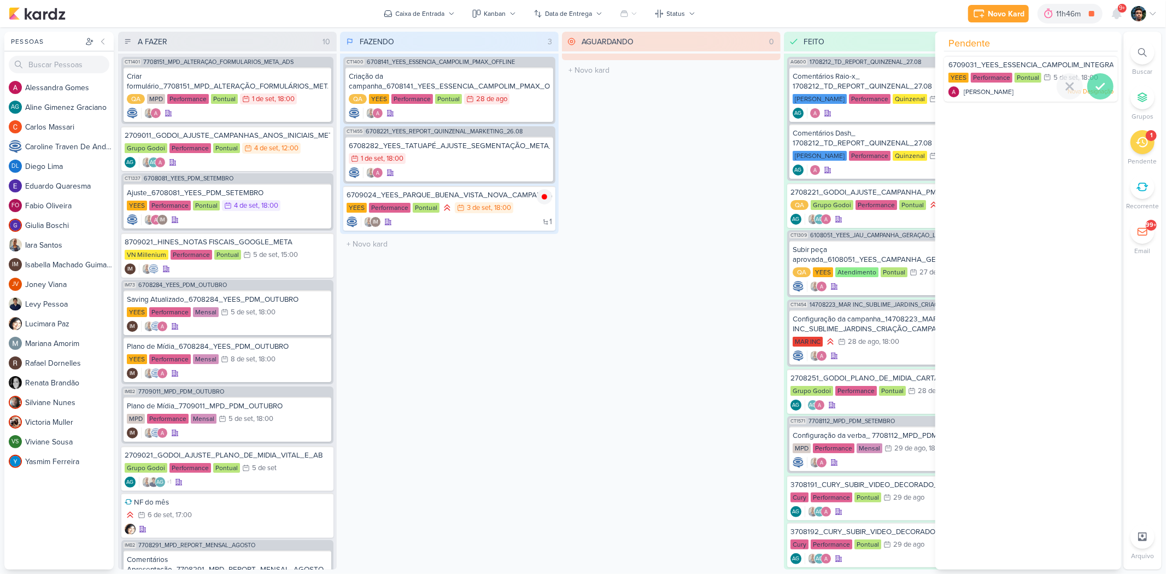
click at [1094, 85] on icon at bounding box center [1100, 86] width 13 height 13
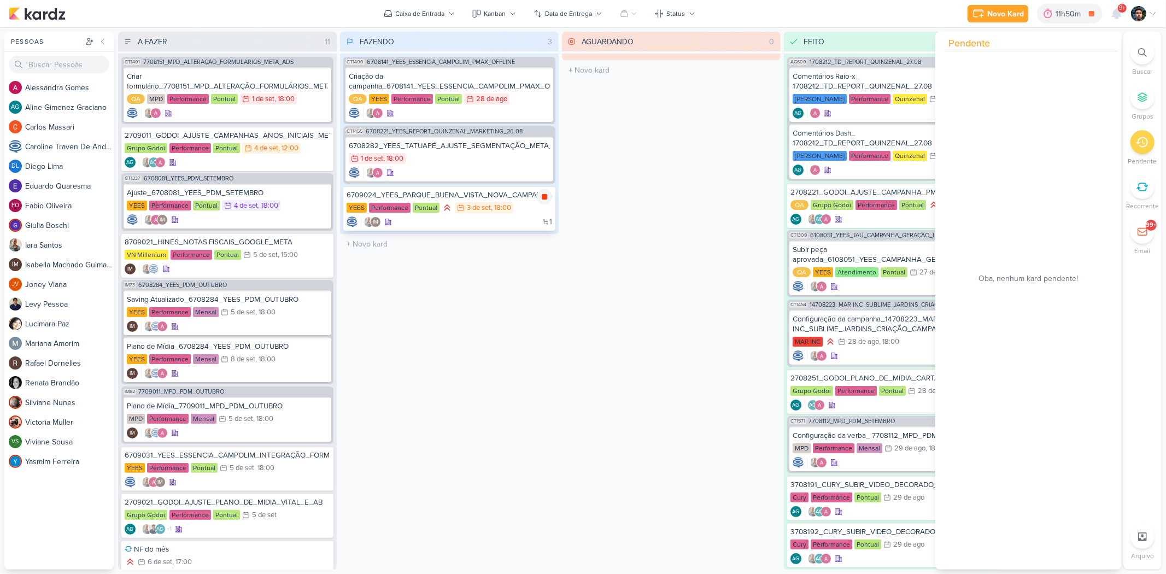
click at [540, 195] on icon at bounding box center [544, 196] width 9 height 9
click at [1008, 16] on div "Novo Kard" at bounding box center [1020, 13] width 37 height 11
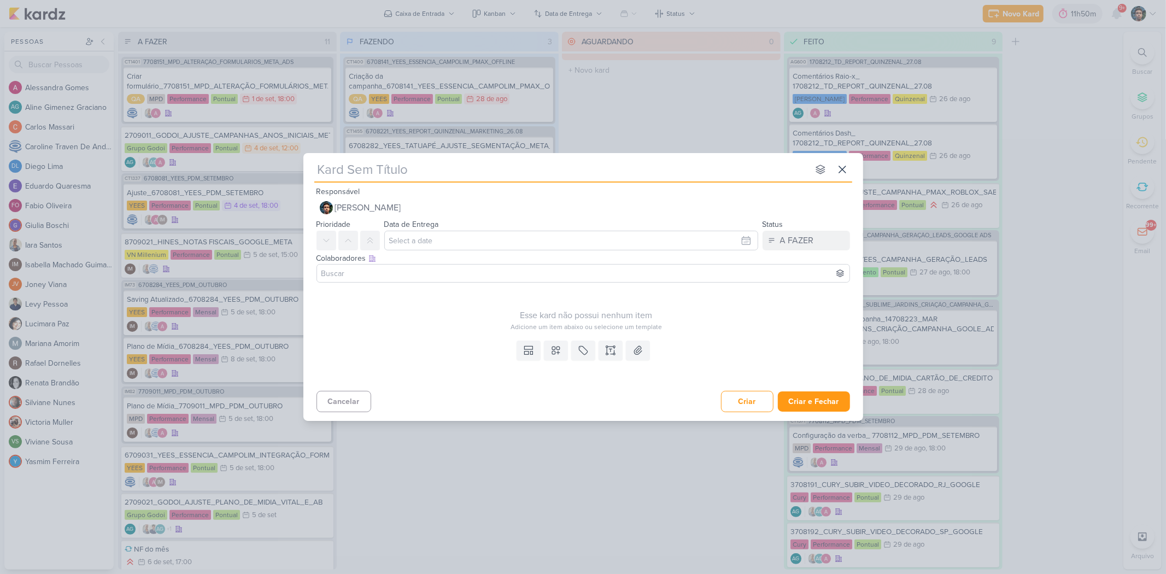
click at [492, 187] on div "Responsável Nelito Junior Nenhum contato encontrado create new contact Novo Con…" at bounding box center [583, 201] width 560 height 33
click at [499, 174] on input "text" at bounding box center [561, 170] width 494 height 20
type input "subindo"
type input "subindo DIC"
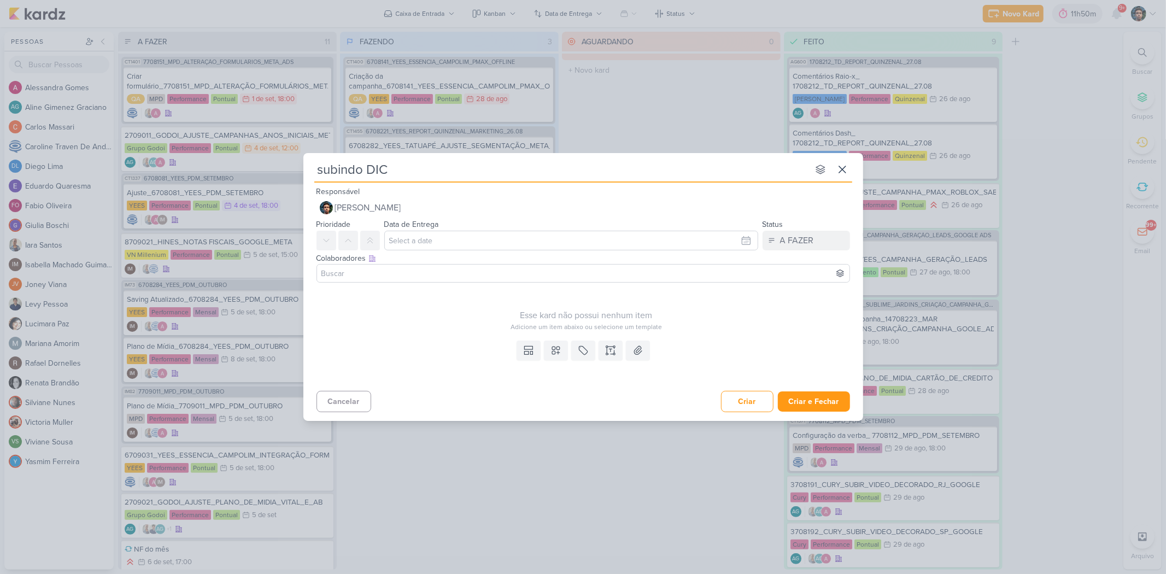
type input "subindo DIC"
type input "subindo DI"
type input "subindo DIA C"
type input "subindo DIA C n"
type input "subindo DIA C no"
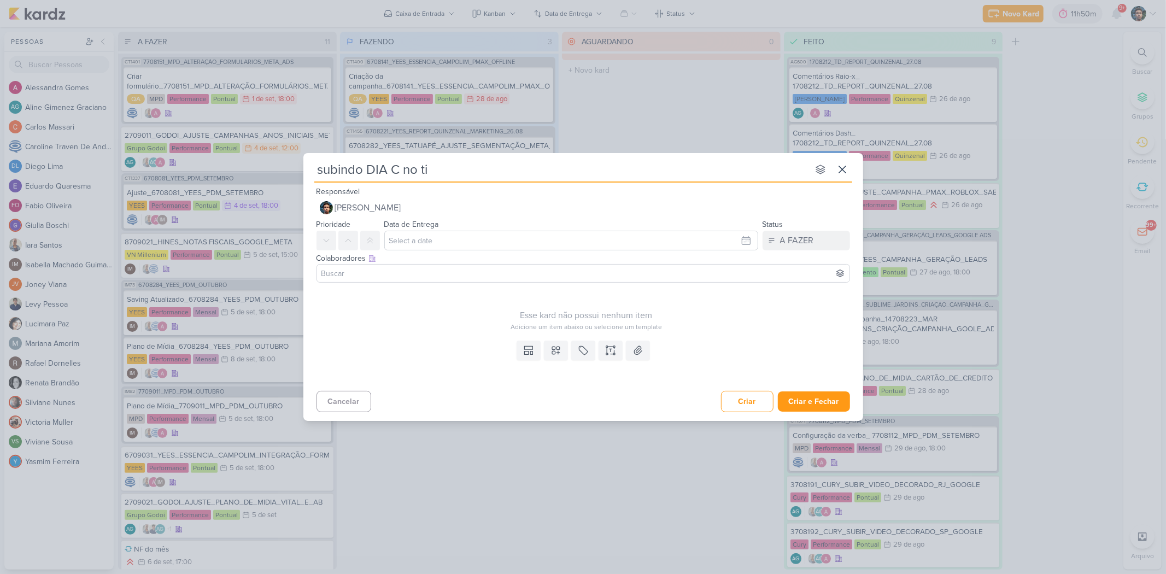
type input "subindo DIA C no tik"
type input "subindo DIA C no tikt"
type input "subindo DIA C no tikti"
type input "subindo DIA C no tiktio"
type input "subindo DIA C no tiktok"
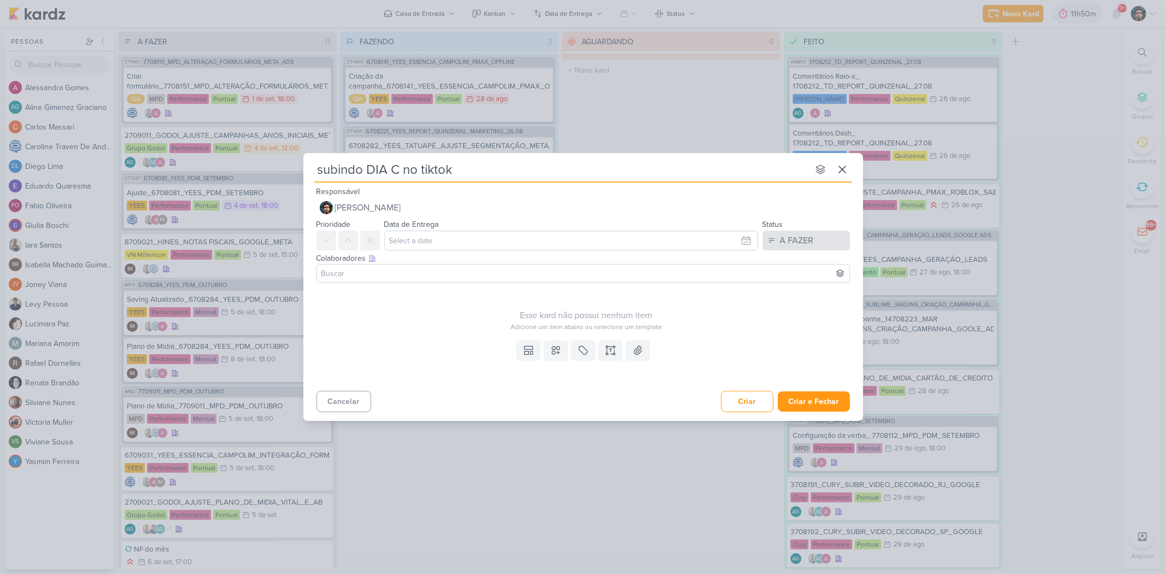
type input "subindo DIA C no tiktok"
click at [807, 239] on div "A FAZER" at bounding box center [797, 240] width 34 height 13
click at [794, 285] on div "FAZENDO" at bounding box center [789, 283] width 34 height 11
click at [560, 347] on icon at bounding box center [555, 350] width 11 height 11
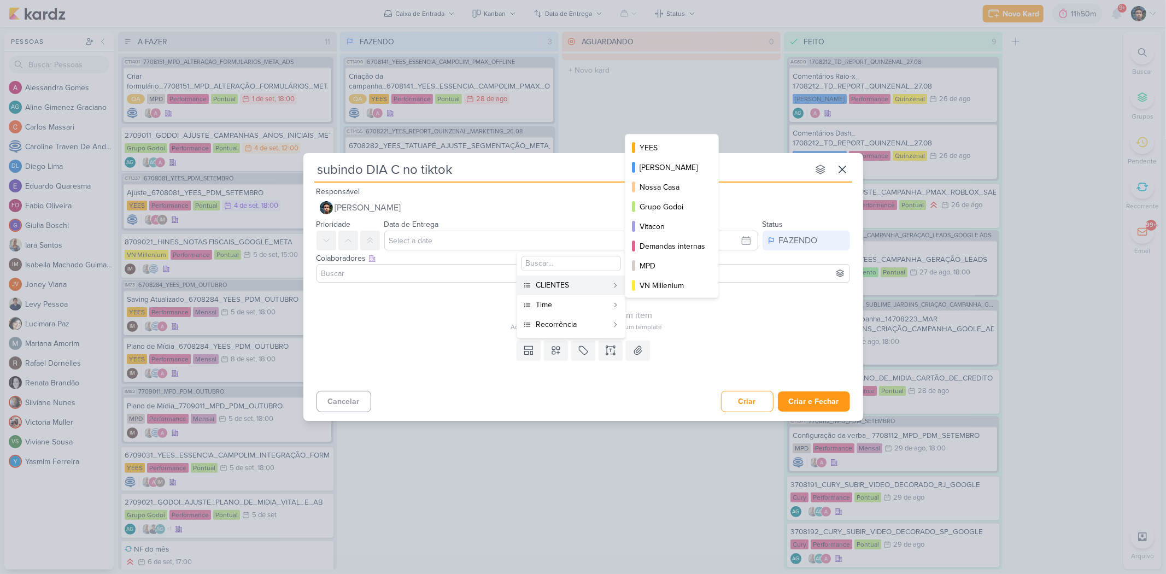
click at [560, 285] on div "CLIENTES" at bounding box center [572, 284] width 72 height 11
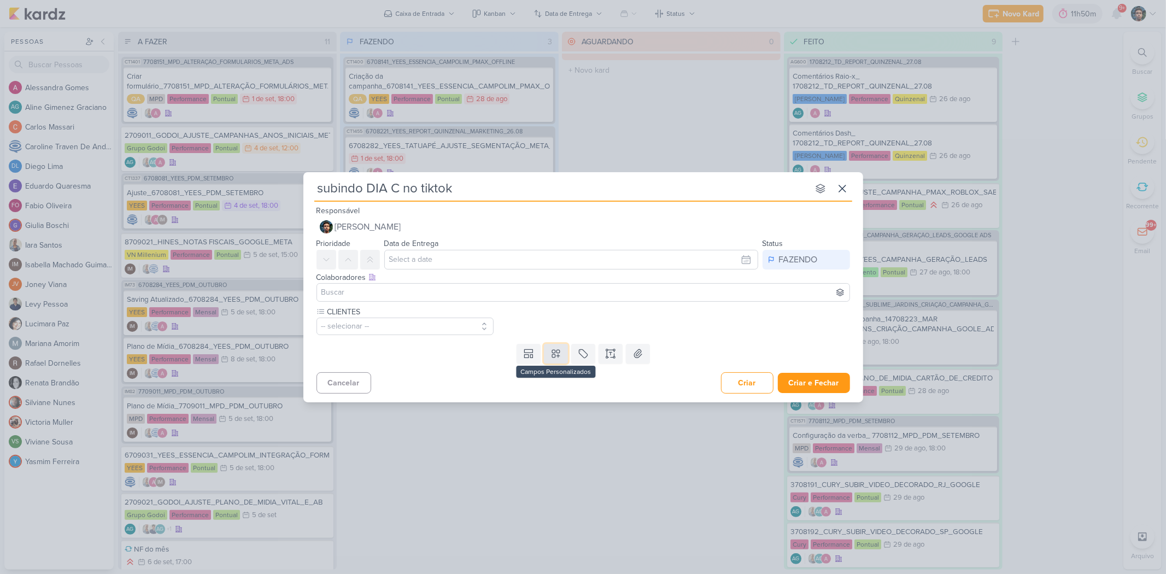
click at [554, 352] on icon at bounding box center [556, 354] width 8 height 8
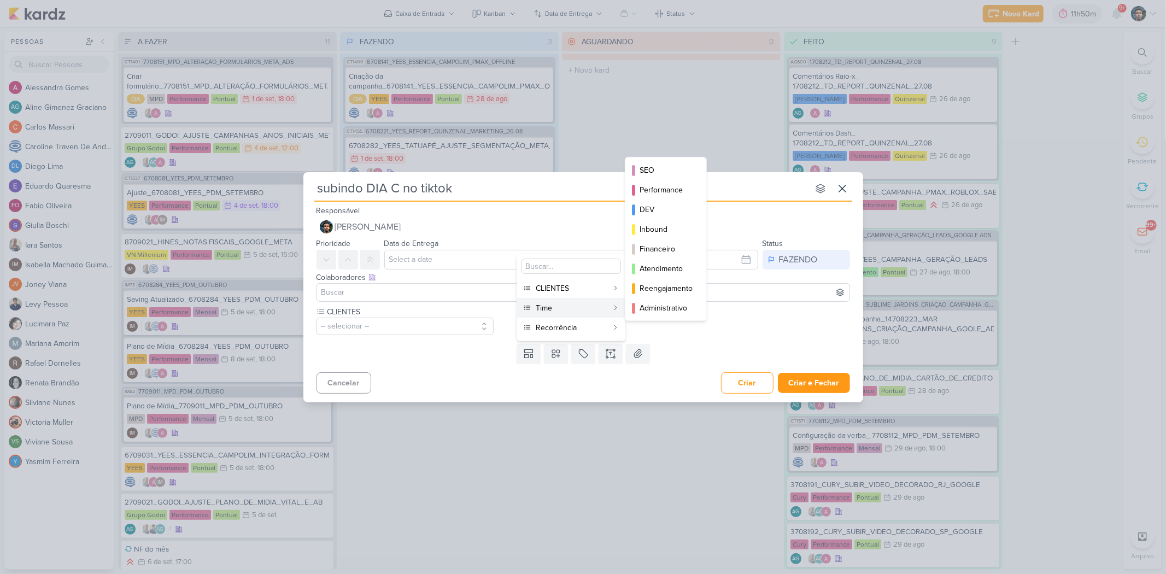
click at [567, 307] on div "Time" at bounding box center [572, 307] width 72 height 11
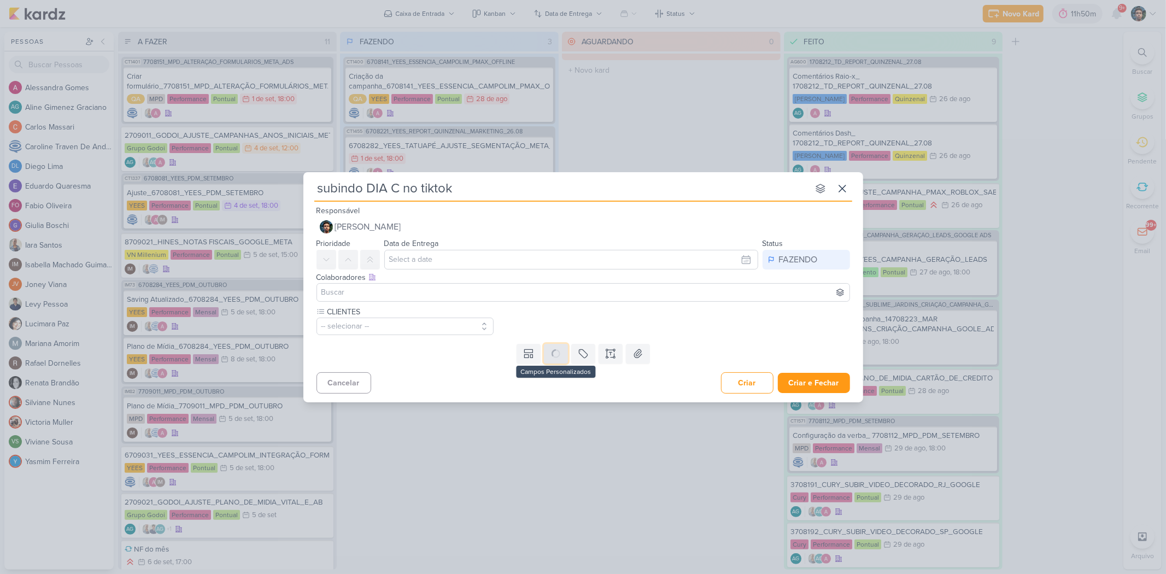
click at [563, 353] on button at bounding box center [556, 354] width 24 height 20
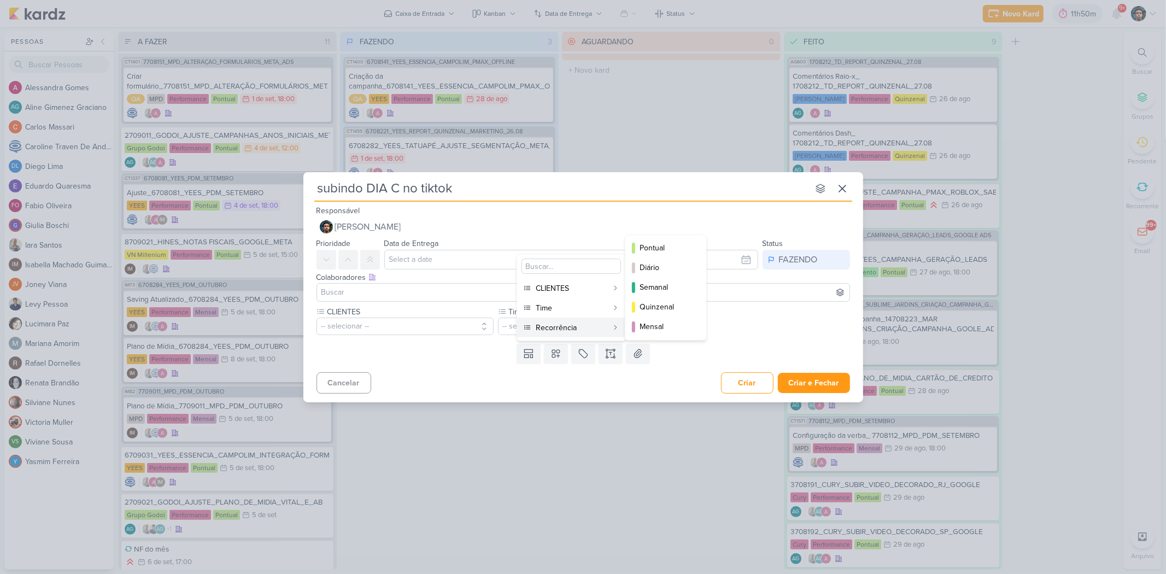
click at [563, 329] on div "Recorrência" at bounding box center [572, 327] width 72 height 11
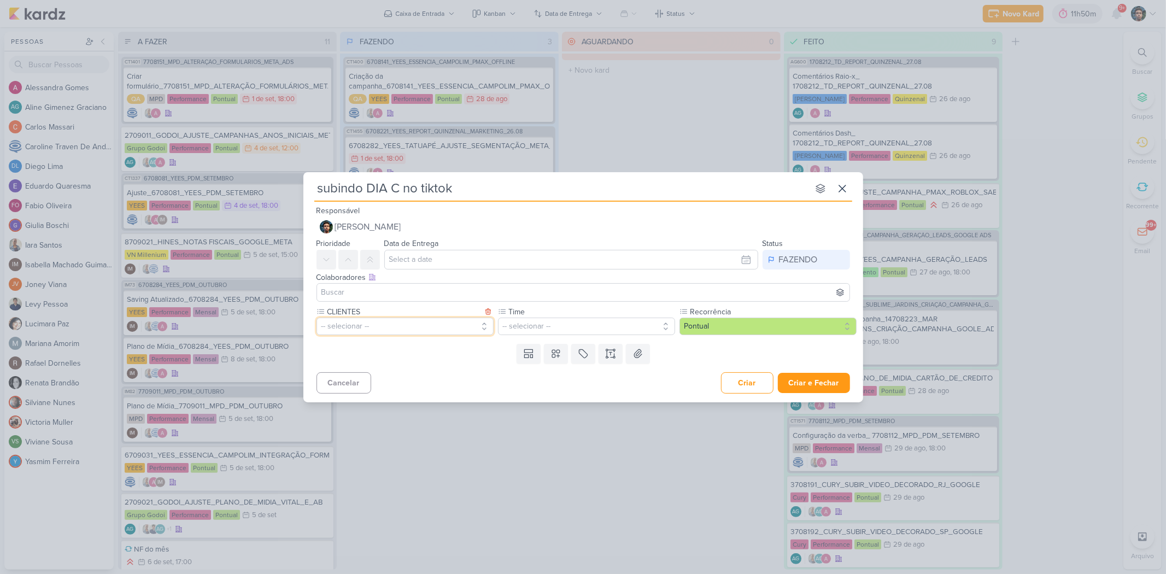
click at [373, 324] on button "-- selecionar --" at bounding box center [404, 326] width 177 height 17
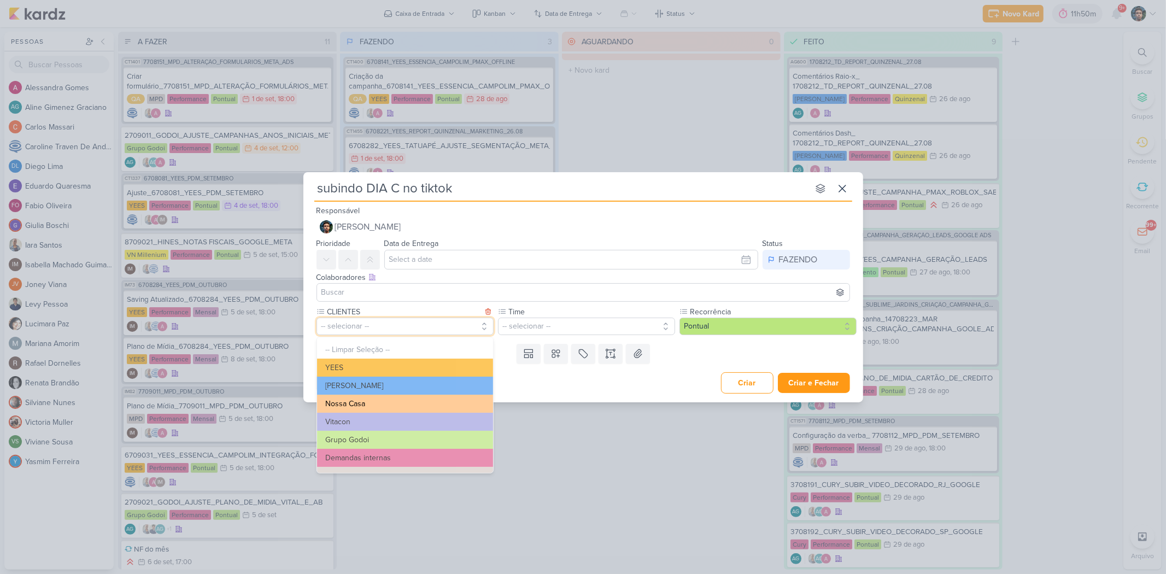
scroll to position [61, 0]
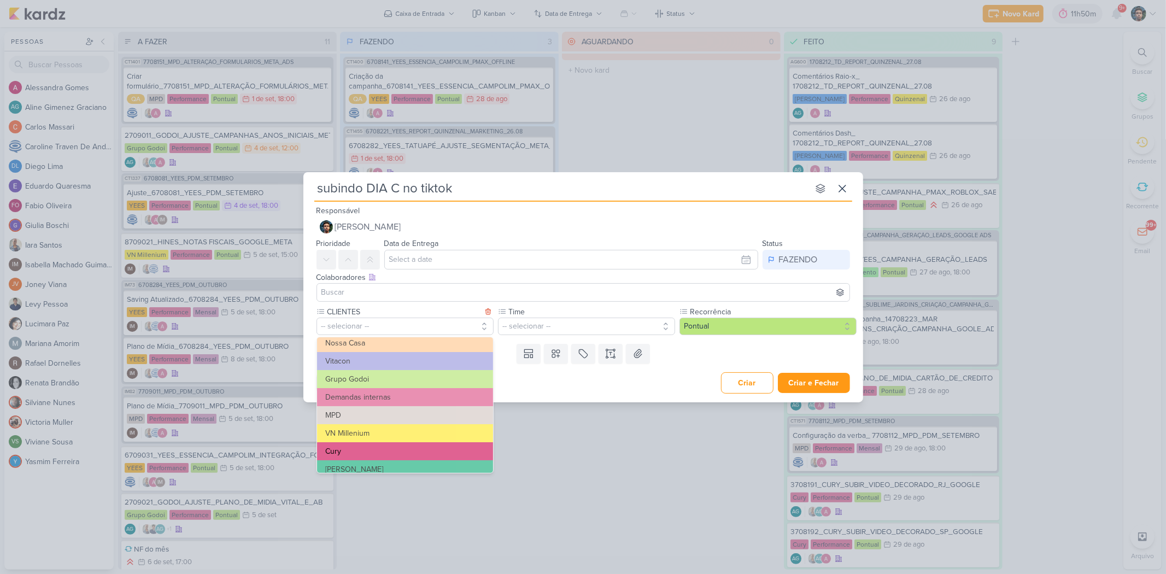
click at [384, 454] on button "Cury" at bounding box center [405, 451] width 176 height 18
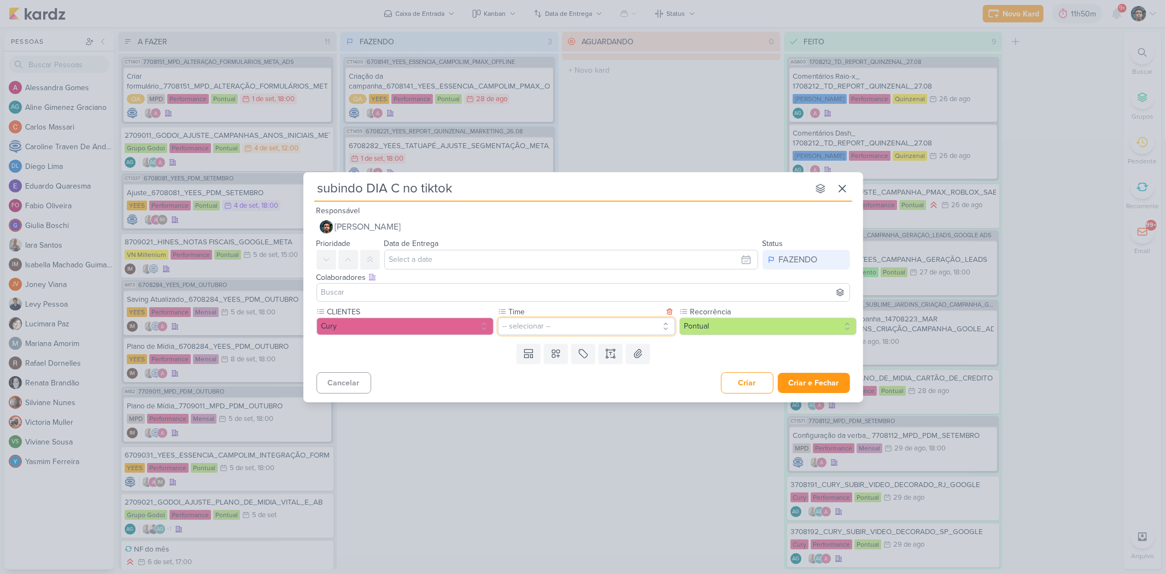
drag, startPoint x: 549, startPoint y: 325, endPoint x: 561, endPoint y: 336, distance: 16.3
click at [549, 325] on button "-- selecionar --" at bounding box center [586, 326] width 177 height 17
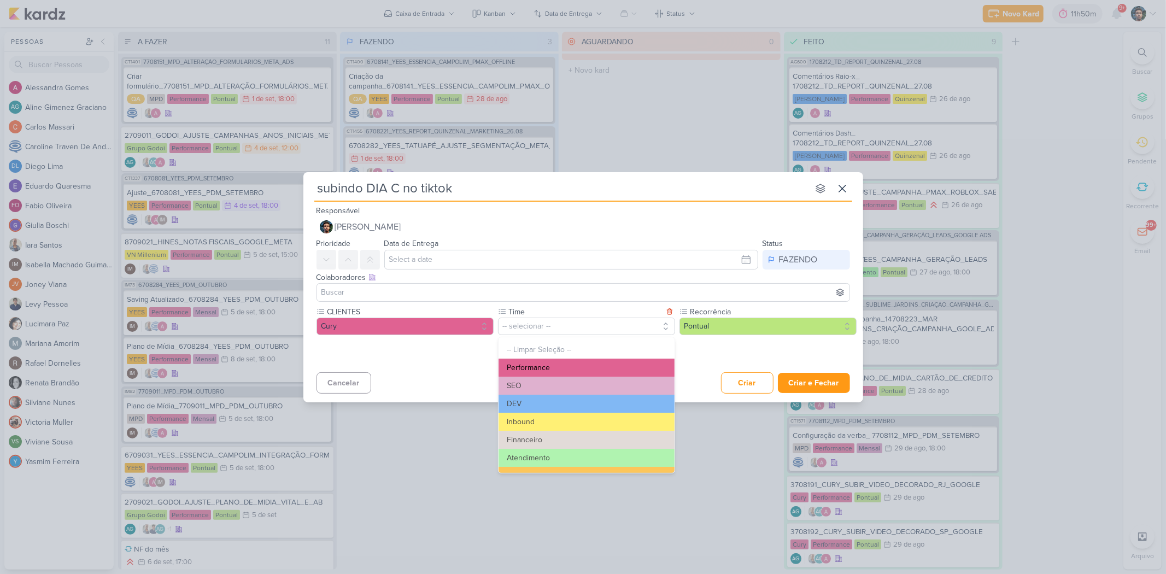
click at [591, 369] on button "Performance" at bounding box center [587, 368] width 176 height 18
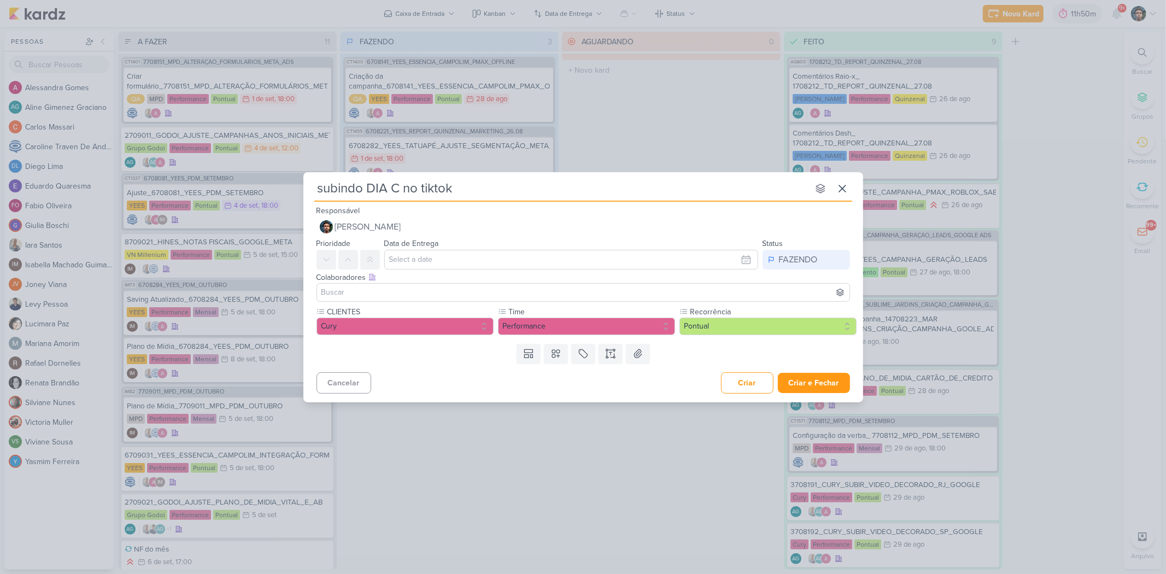
click at [492, 288] on input at bounding box center [583, 292] width 528 height 13
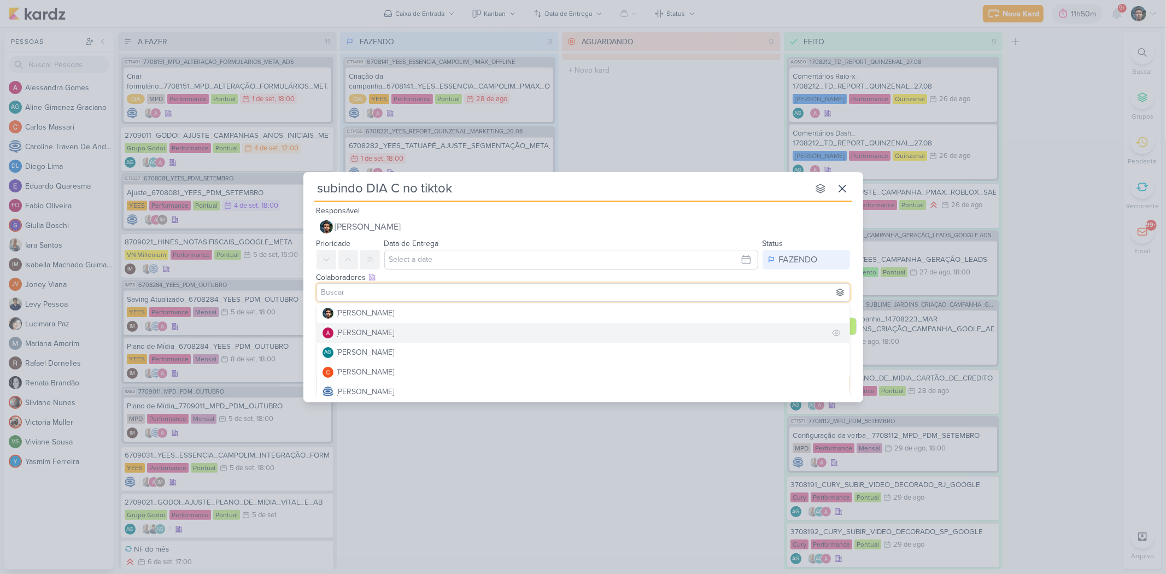
click at [443, 330] on button "[PERSON_NAME]" at bounding box center [583, 333] width 532 height 20
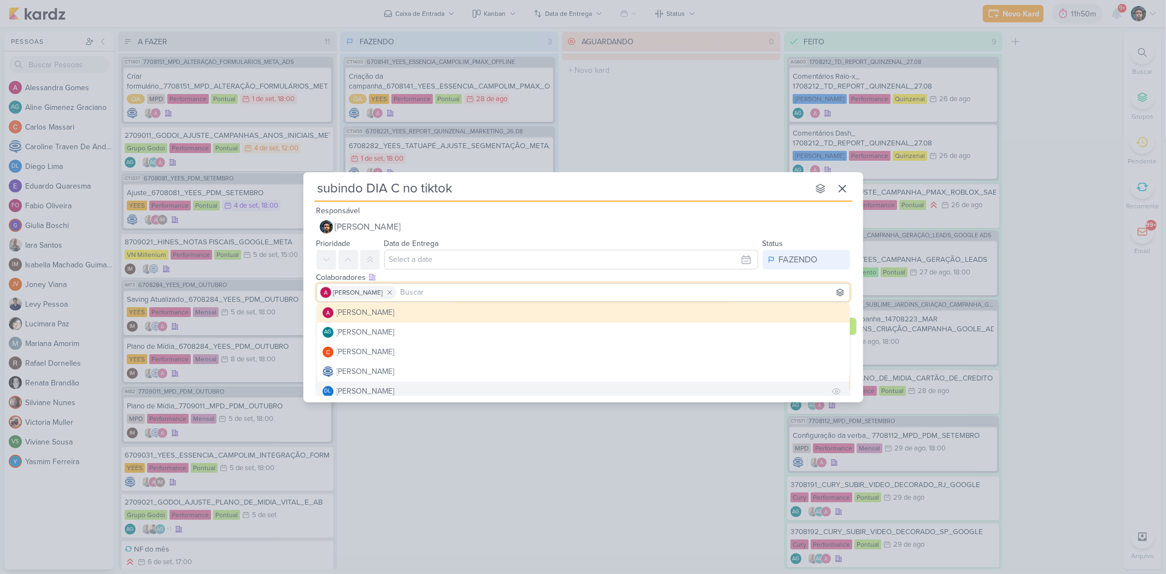
scroll to position [0, 0]
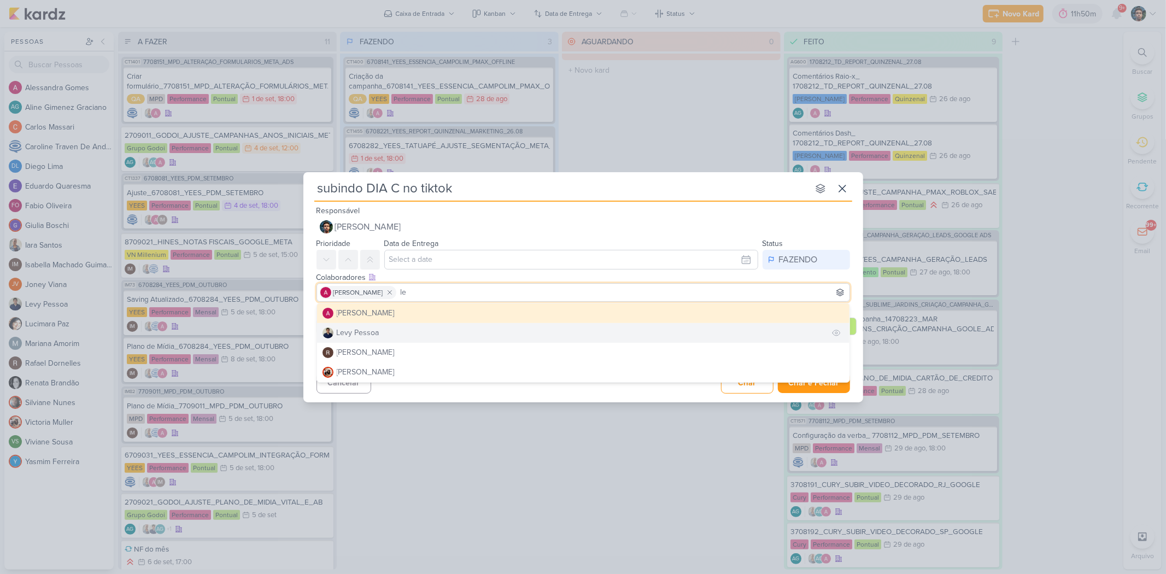
type input "le"
click at [421, 332] on button "Levy Pessoa" at bounding box center [583, 333] width 532 height 20
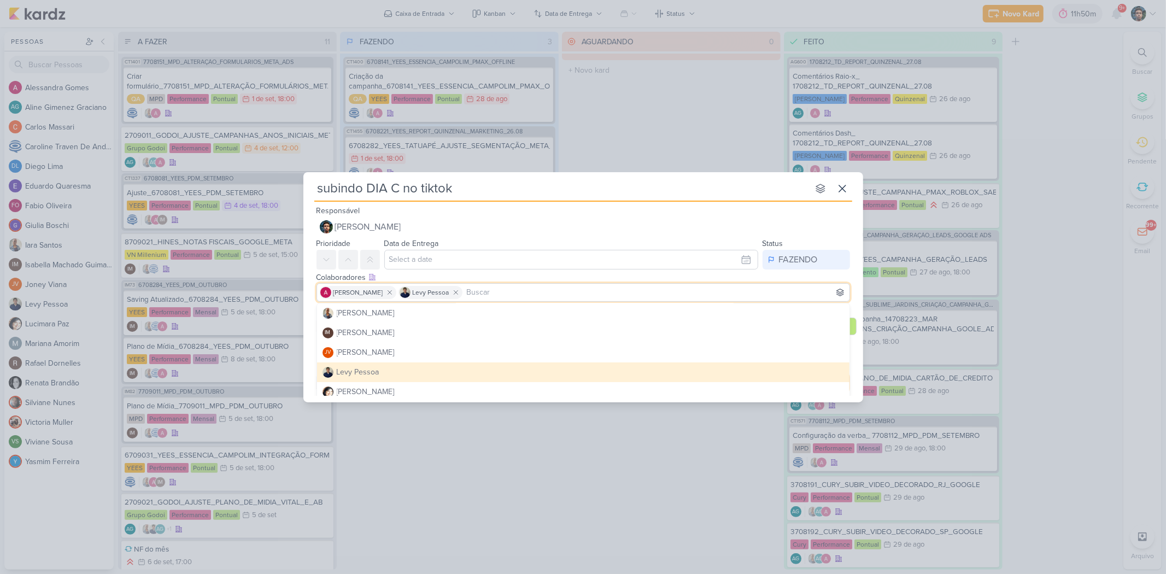
scroll to position [182, 0]
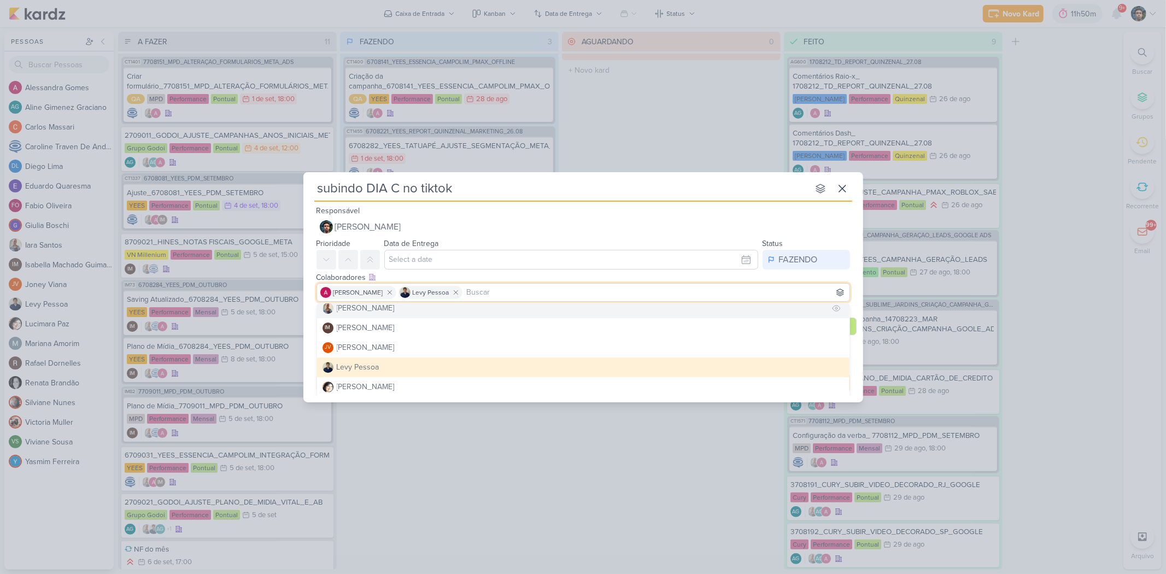
click at [417, 308] on button "[PERSON_NAME]" at bounding box center [583, 308] width 532 height 20
click at [553, 186] on input "subindo DIA C no tiktok" at bounding box center [561, 189] width 494 height 20
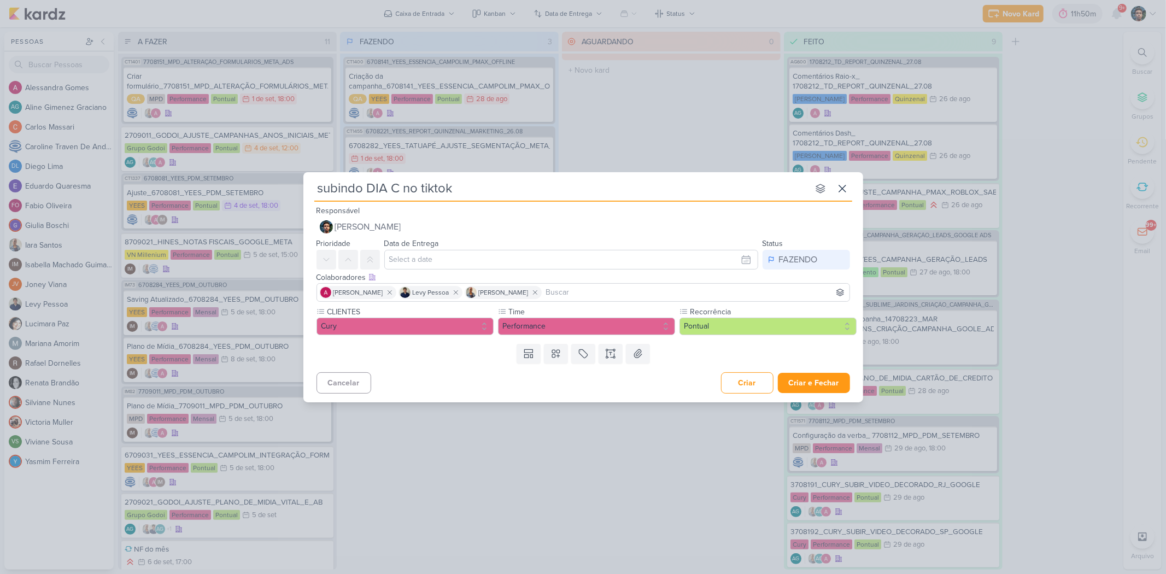
click at [451, 376] on div "Cancelar Criar Criar e Fechar Ctrl + Enter" at bounding box center [583, 382] width 560 height 28
click at [559, 257] on input "text" at bounding box center [571, 260] width 374 height 20
click at [700, 313] on div "3" at bounding box center [692, 318] width 17 height 16
type input "3 de setembro de 2025 às 23:59"
click at [820, 386] on button "Criar e Fechar" at bounding box center [814, 383] width 72 height 20
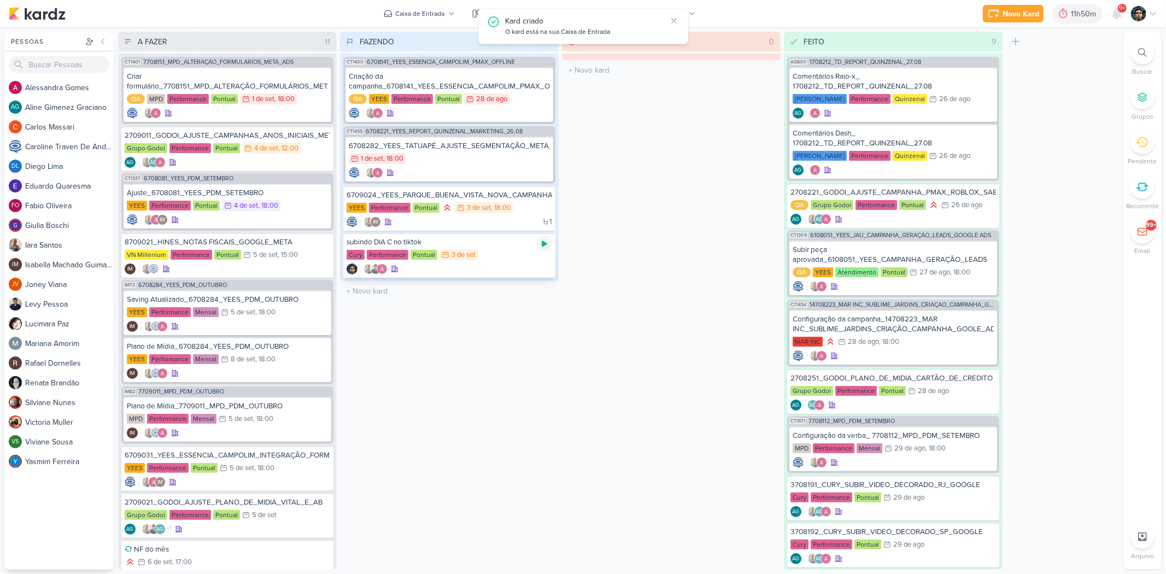
click at [543, 243] on icon at bounding box center [544, 244] width 5 height 6
click at [494, 239] on div "subindo DIA C no tiktok" at bounding box center [450, 242] width 206 height 10
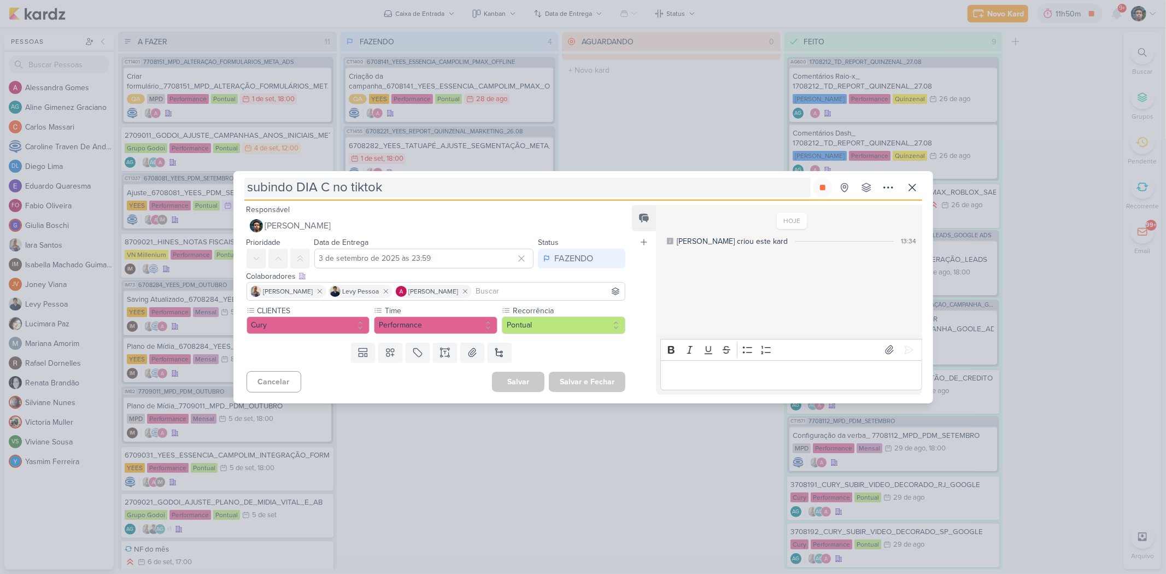
click at [334, 186] on input "subindo DIA C no tiktok" at bounding box center [527, 188] width 566 height 20
click at [330, 184] on input "subindo DIA C no tiktok" at bounding box center [527, 188] width 566 height 20
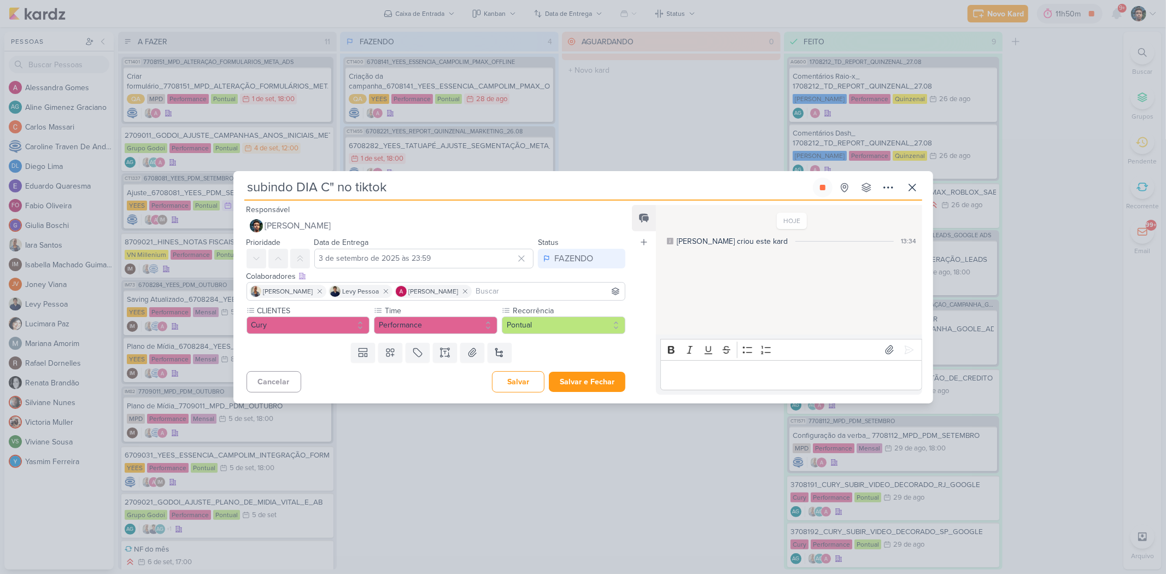
click at [301, 187] on input "subindo DIA C" no tiktok" at bounding box center [527, 188] width 566 height 20
click at [433, 184] on input "subindo "DIA C" no tiktok" at bounding box center [527, 188] width 566 height 20
click at [363, 187] on input "subindo "DIA C" no tiktok" at bounding box center [527, 188] width 566 height 20
click at [380, 190] on input "subindo "DIA C" no Tiktok" at bounding box center [527, 188] width 566 height 20
click at [465, 182] on input "subindo "DIA C" no TikTok" at bounding box center [527, 188] width 566 height 20
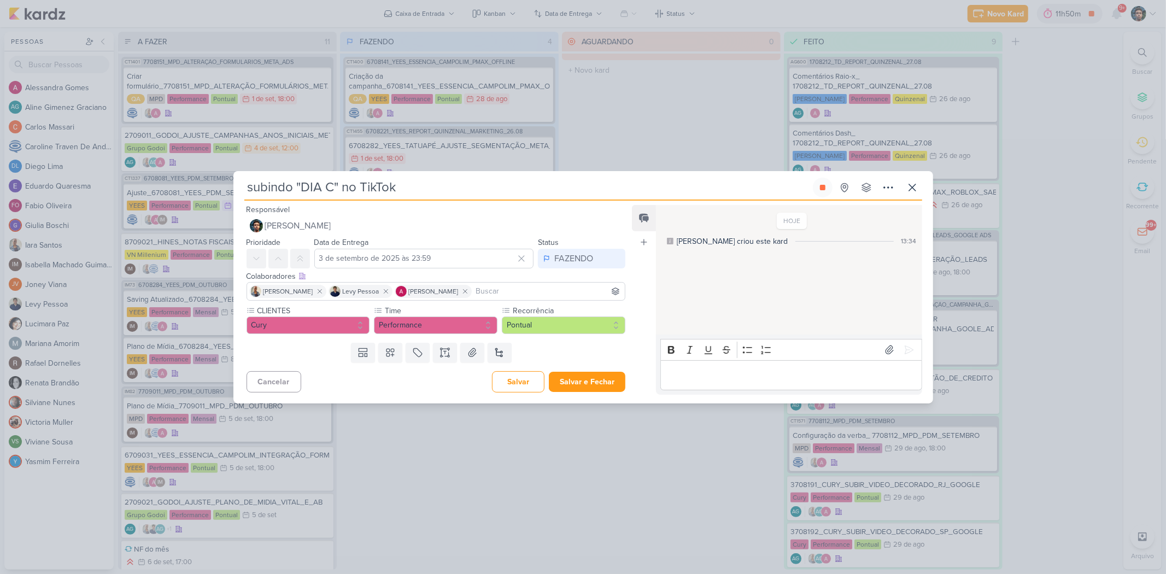
click at [253, 190] on input "subindo "DIA C" no TikTok" at bounding box center [527, 188] width 566 height 20
click at [296, 186] on input "Subindo "DIA C" no TikTok" at bounding box center [527, 188] width 566 height 20
type input "Subindo campanha "DIA C" no TikTok"
click at [523, 197] on div "Subindo campanha "DIA C" no TikTok Criado por mim nenhum grupo disponível" at bounding box center [583, 189] width 678 height 23
click at [579, 383] on button "Salvar e Fechar" at bounding box center [587, 382] width 77 height 20
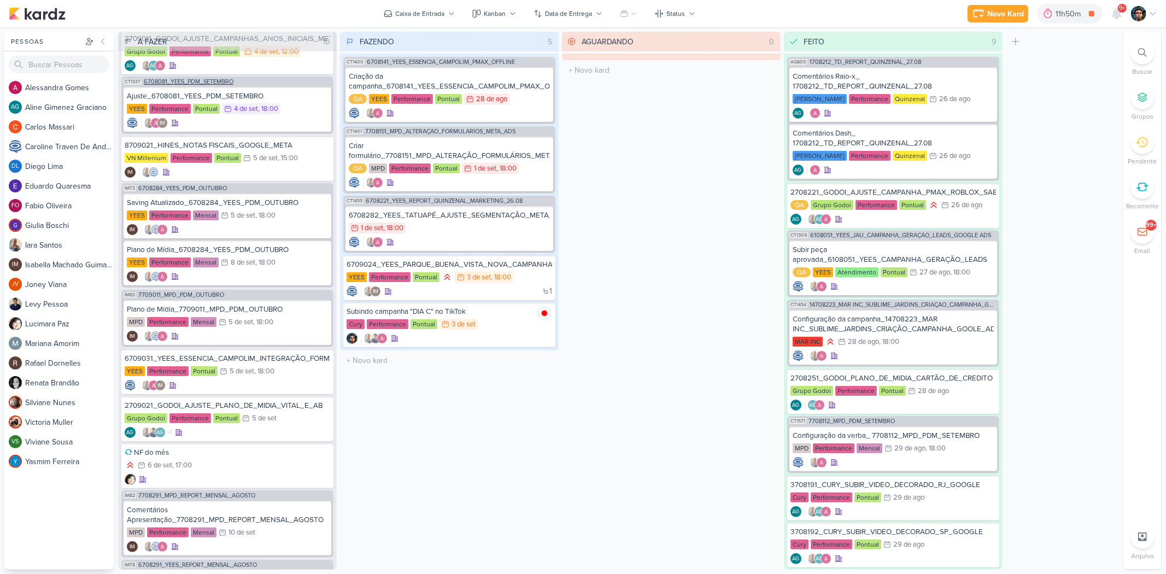
scroll to position [0, 0]
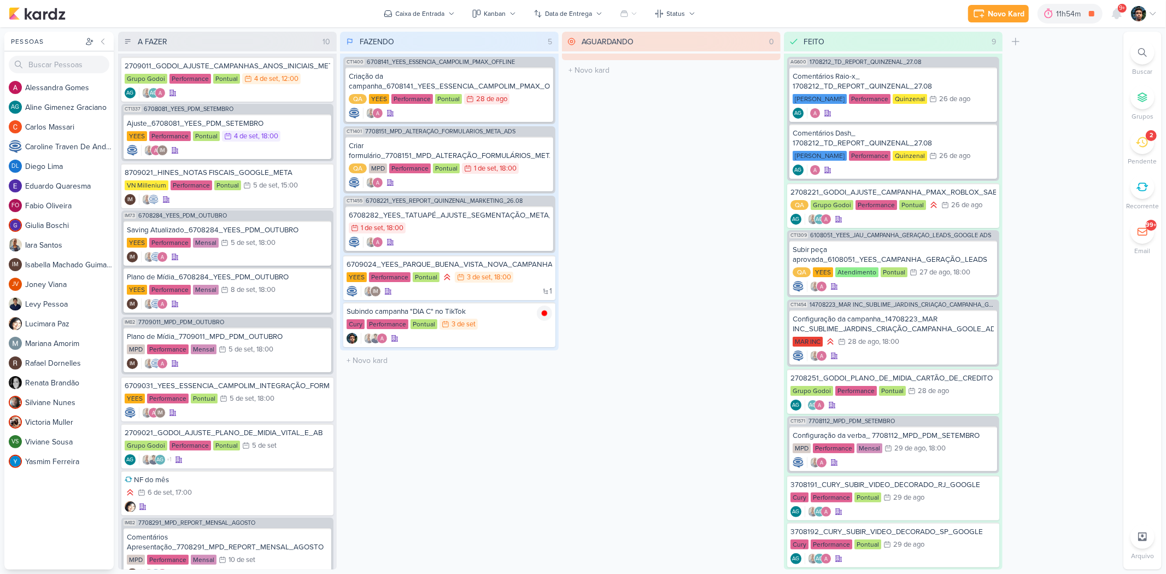
click at [1146, 149] on div "2" at bounding box center [1142, 142] width 24 height 24
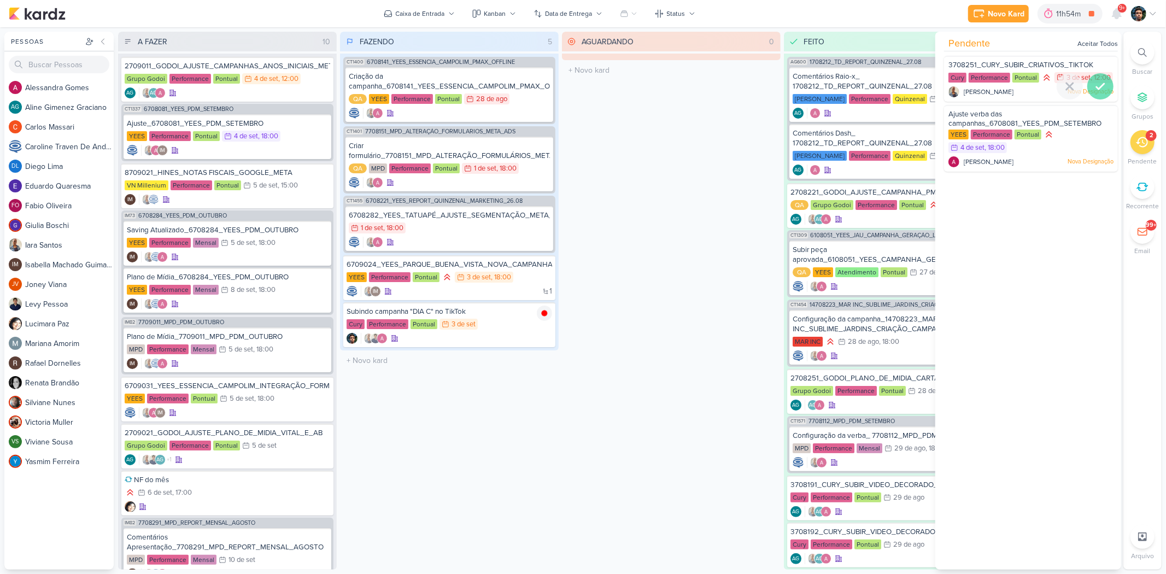
click at [1099, 89] on icon at bounding box center [1100, 86] width 8 height 5
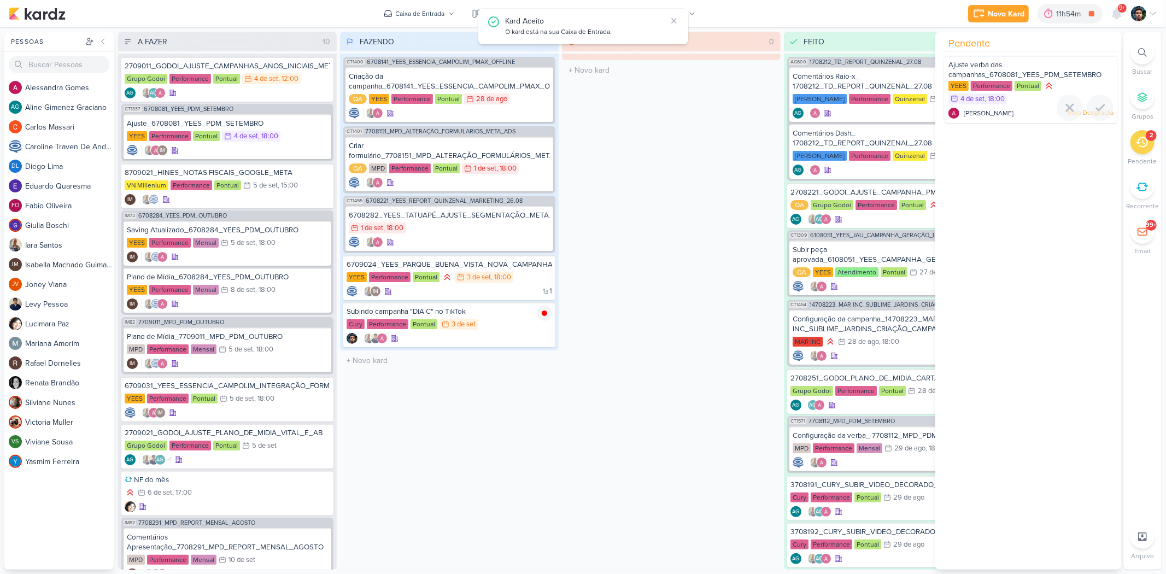
click at [1099, 96] on div at bounding box center [1100, 108] width 26 height 26
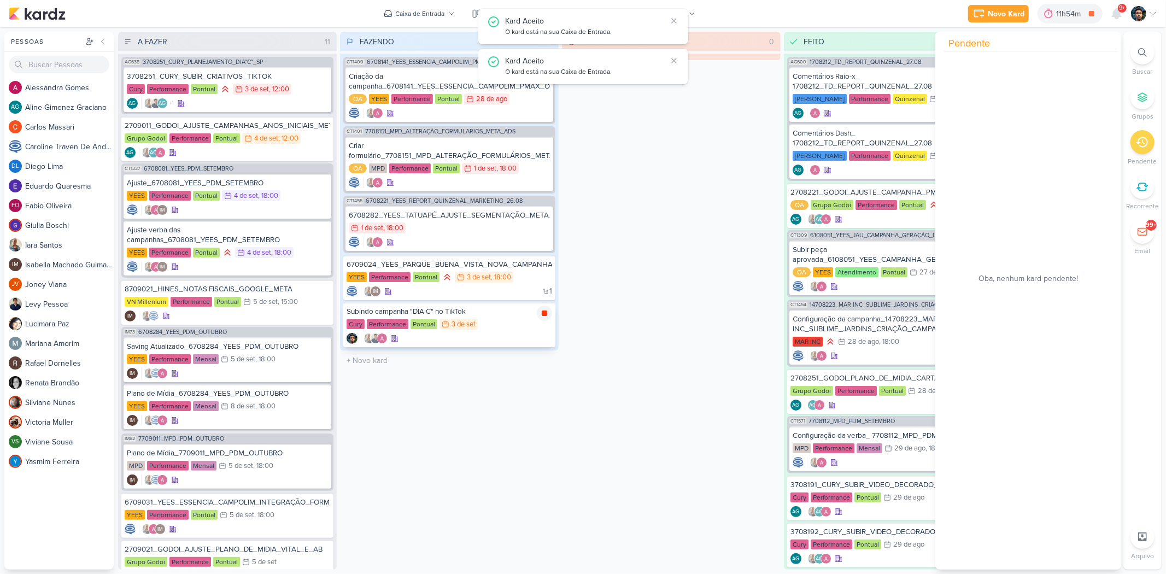
click at [543, 313] on icon at bounding box center [544, 312] width 5 height 5
click at [525, 326] on div "Cury Performance Pontual 3/9 [DATE]" at bounding box center [450, 325] width 206 height 12
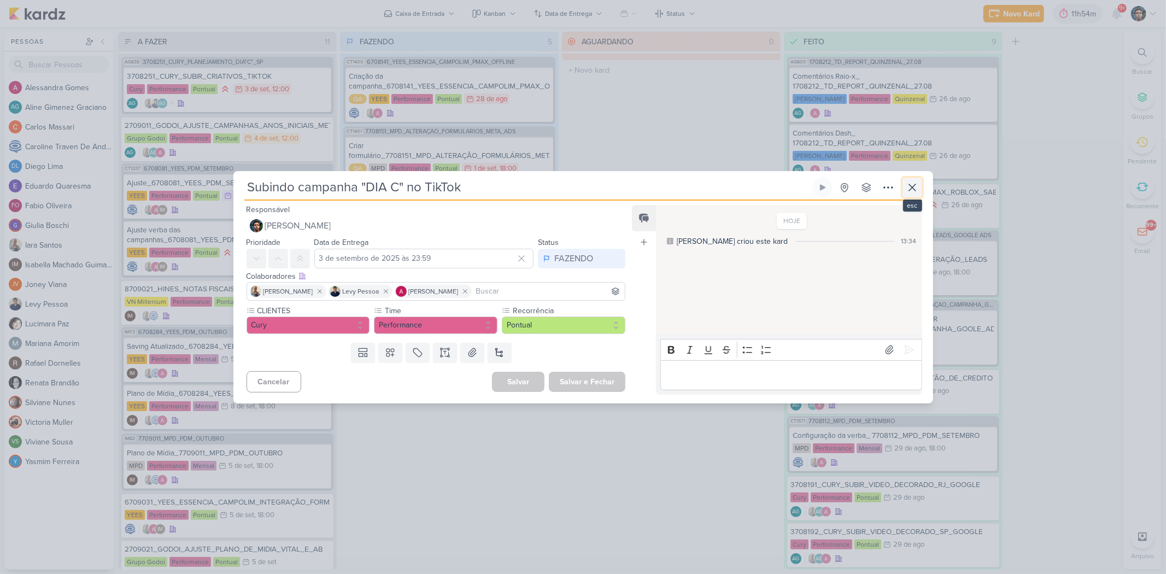
click at [908, 187] on icon at bounding box center [912, 187] width 13 height 13
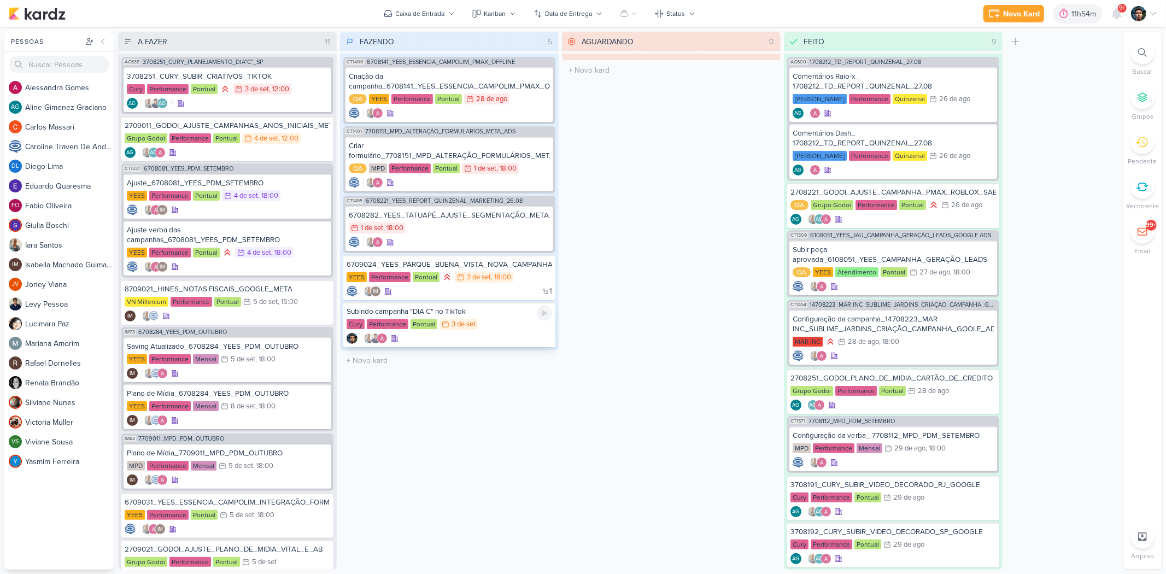
click at [500, 333] on div at bounding box center [450, 338] width 206 height 11
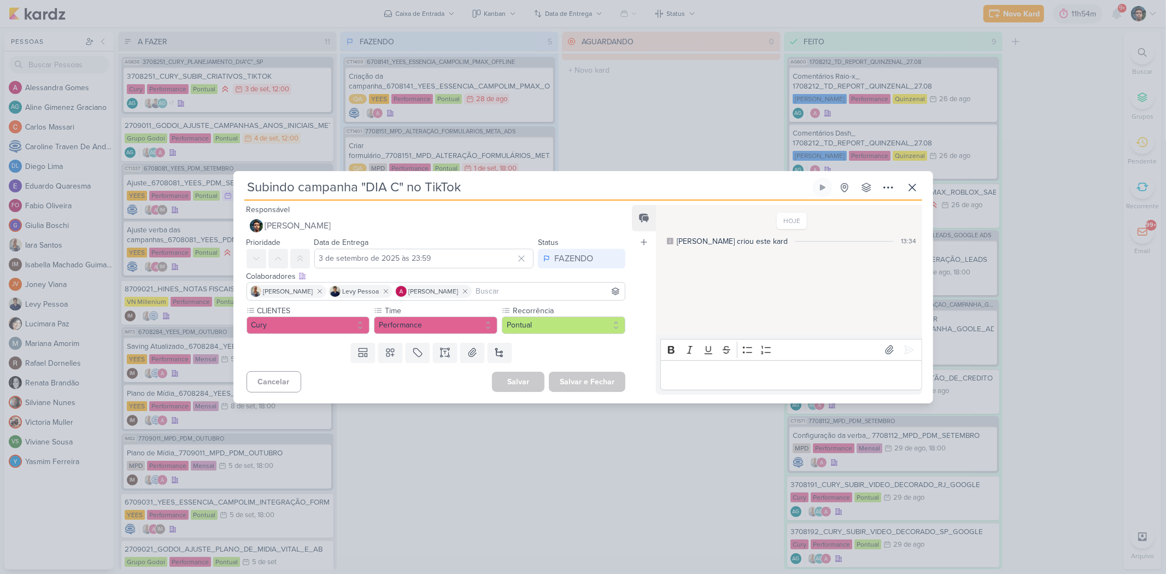
click at [713, 376] on p "Editor editing area: main" at bounding box center [791, 374] width 250 height 13
drag, startPoint x: 750, startPoint y: 374, endPoint x: 584, endPoint y: 376, distance: 166.2
click at [584, 376] on div "Responsável Nelito Junior Nenhum contato encontrado create new contact Novo Con…" at bounding box center [583, 302] width 700 height 203
click at [911, 188] on icon at bounding box center [912, 187] width 7 height 7
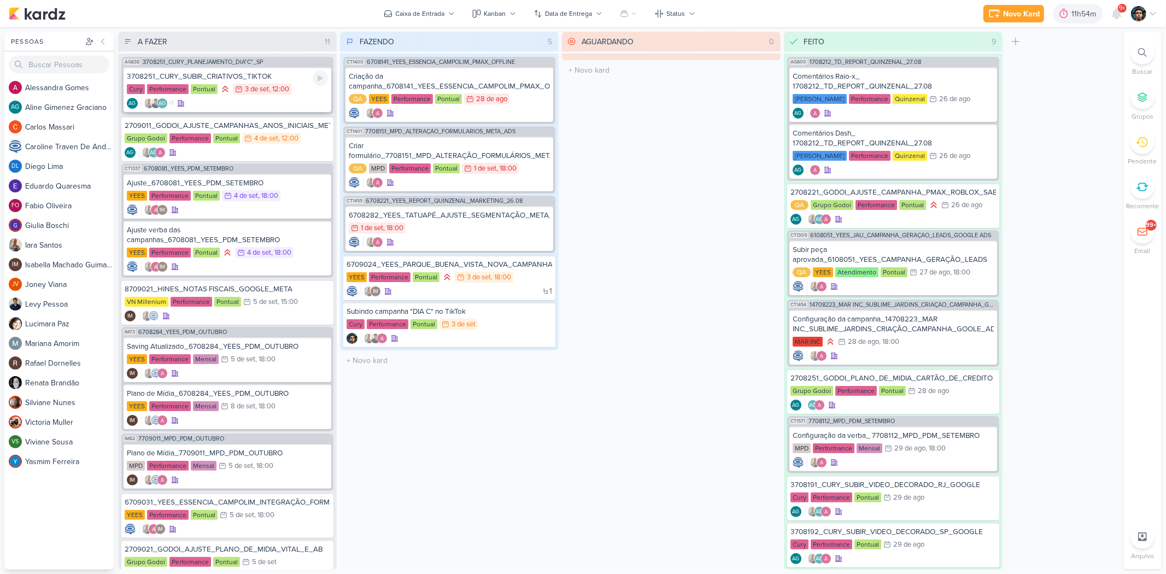
click at [256, 104] on div "AG +1 AG" at bounding box center [227, 103] width 201 height 11
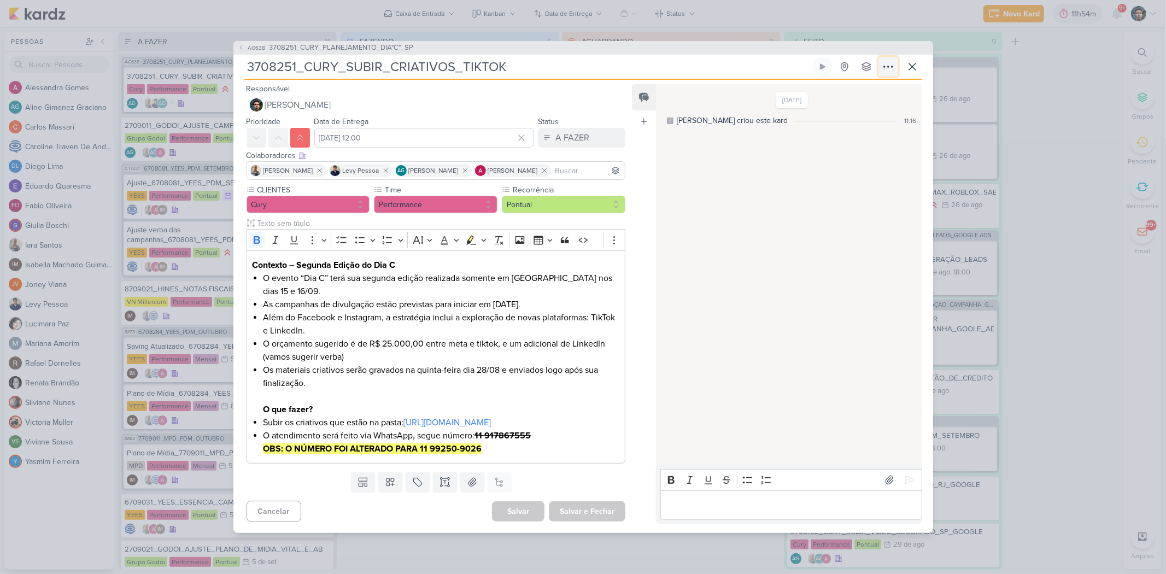
click at [891, 63] on icon at bounding box center [888, 66] width 13 height 13
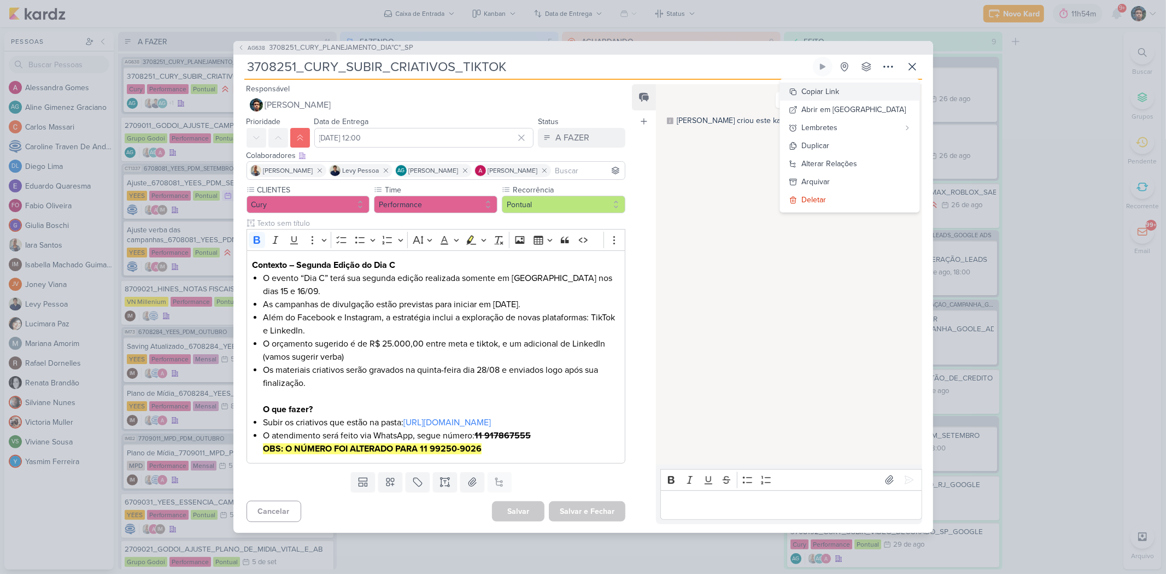
click at [840, 87] on div "Copiar Link" at bounding box center [821, 91] width 38 height 11
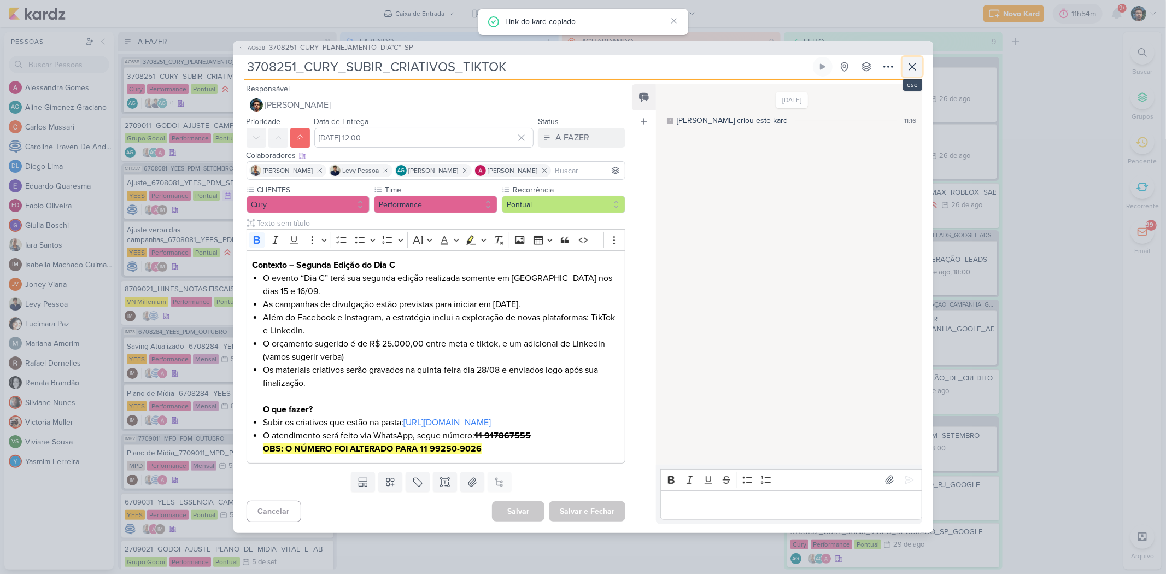
click at [919, 59] on button at bounding box center [912, 67] width 20 height 20
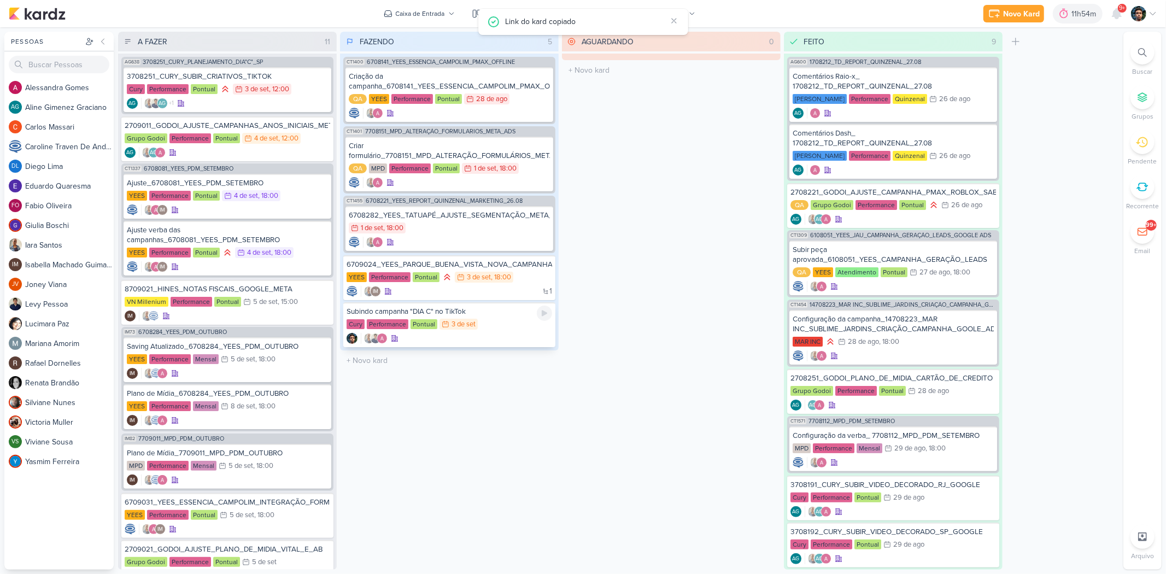
click at [531, 334] on div at bounding box center [450, 338] width 206 height 11
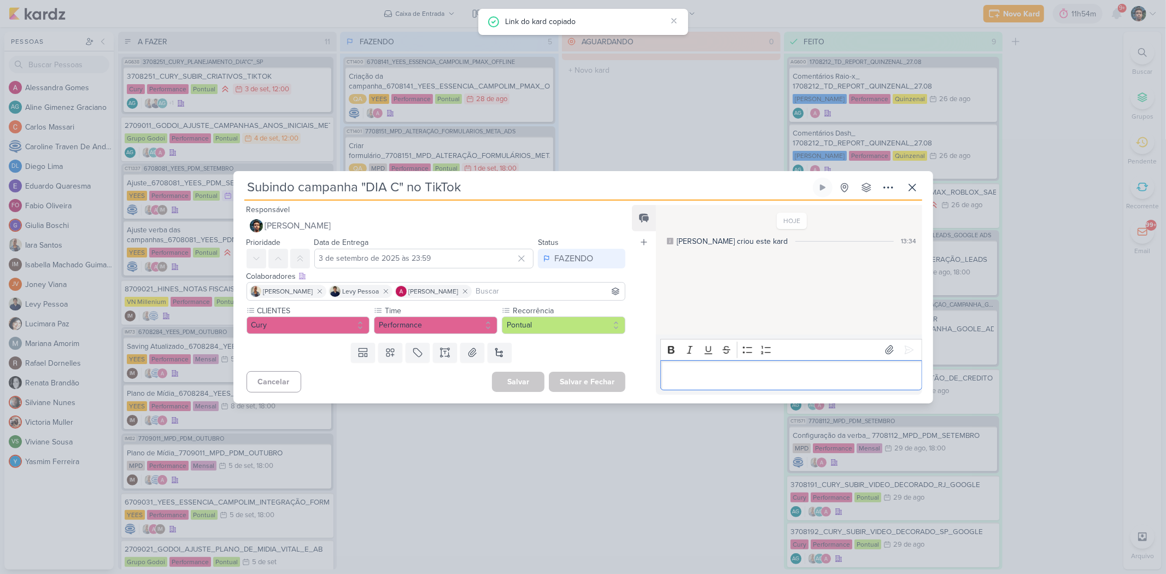
click at [702, 379] on p "Editor editing area: main" at bounding box center [791, 374] width 250 height 13
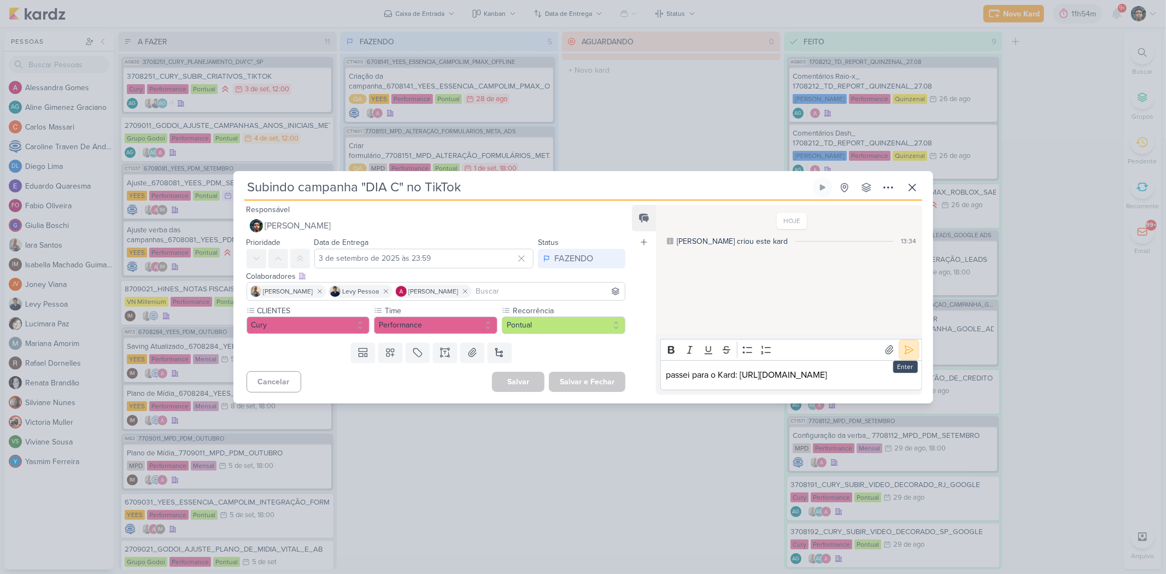
click at [906, 344] on icon at bounding box center [909, 349] width 11 height 11
click at [916, 187] on icon at bounding box center [912, 187] width 13 height 13
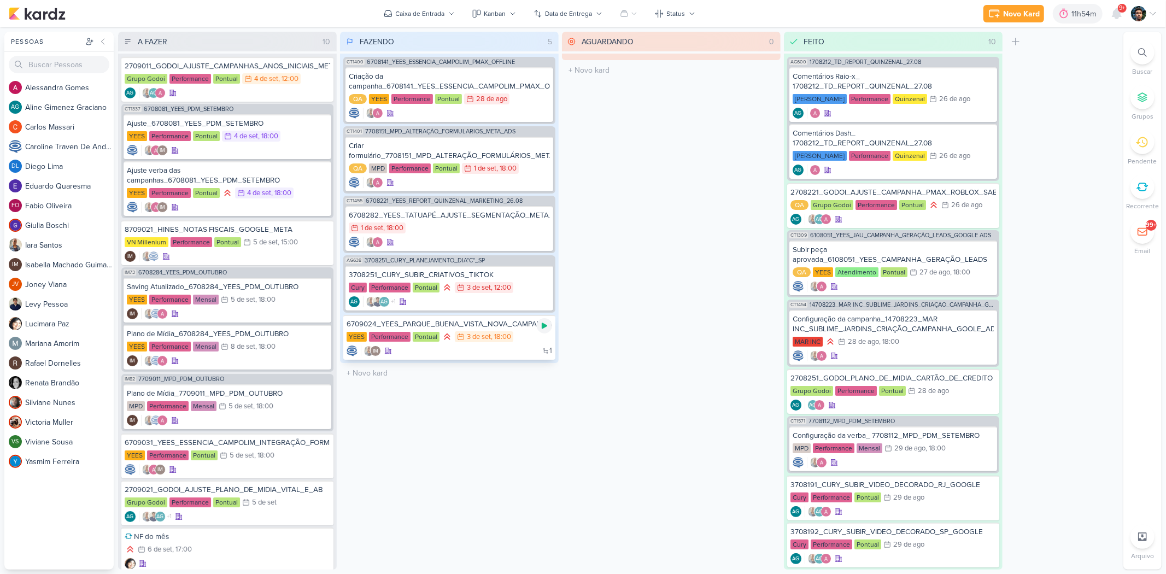
click at [542, 324] on icon at bounding box center [544, 326] width 5 height 6
click at [545, 275] on icon at bounding box center [542, 276] width 9 height 9
click at [521, 303] on div "AG +1 AG" at bounding box center [449, 301] width 201 height 11
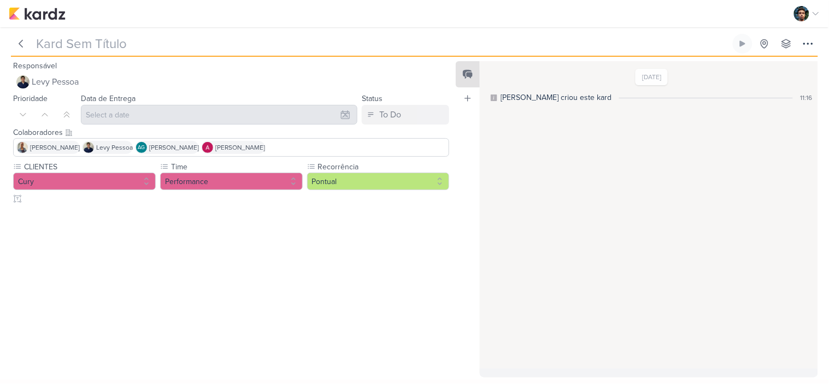
type input "3708251_CURY_SUBIR_CRIATIVOS_META"
type input "[DATE] 12:00"
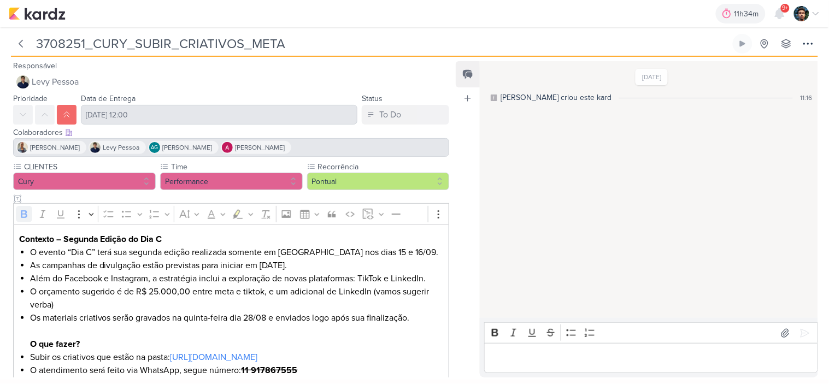
scroll to position [45, 0]
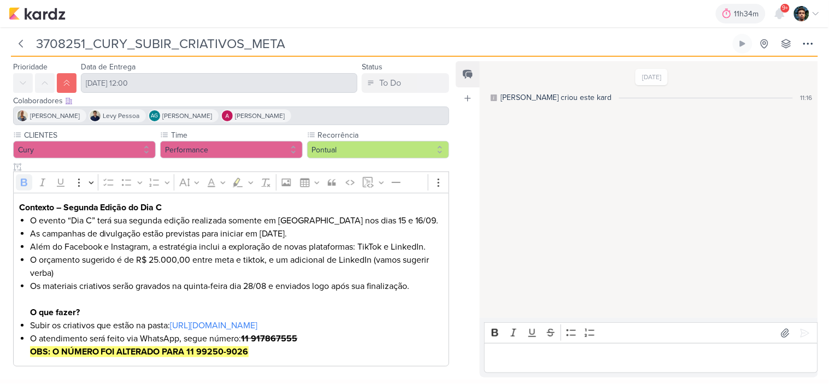
click at [233, 350] on strong "OBS: O NÚMERO FOI ALTERADO PARA 11 99250-9026" at bounding box center [139, 352] width 219 height 11
click at [232, 345] on li "O atendimento será feito via WhatsApp, segue número: 11 917867555 OBS: O NÚMERO…" at bounding box center [237, 345] width 414 height 26
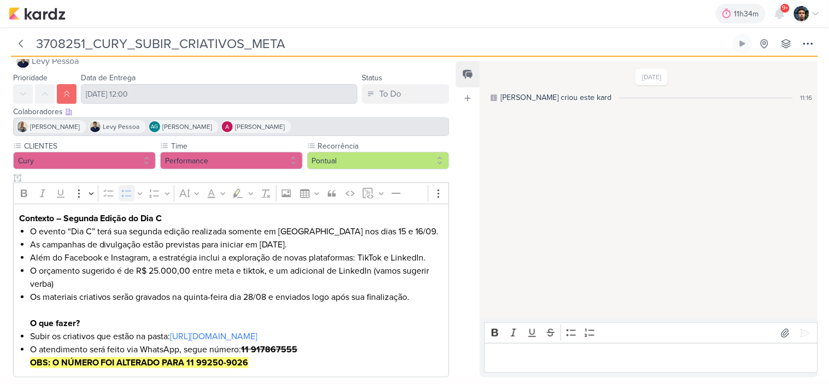
scroll to position [0, 0]
